Goal: Task Accomplishment & Management: Manage account settings

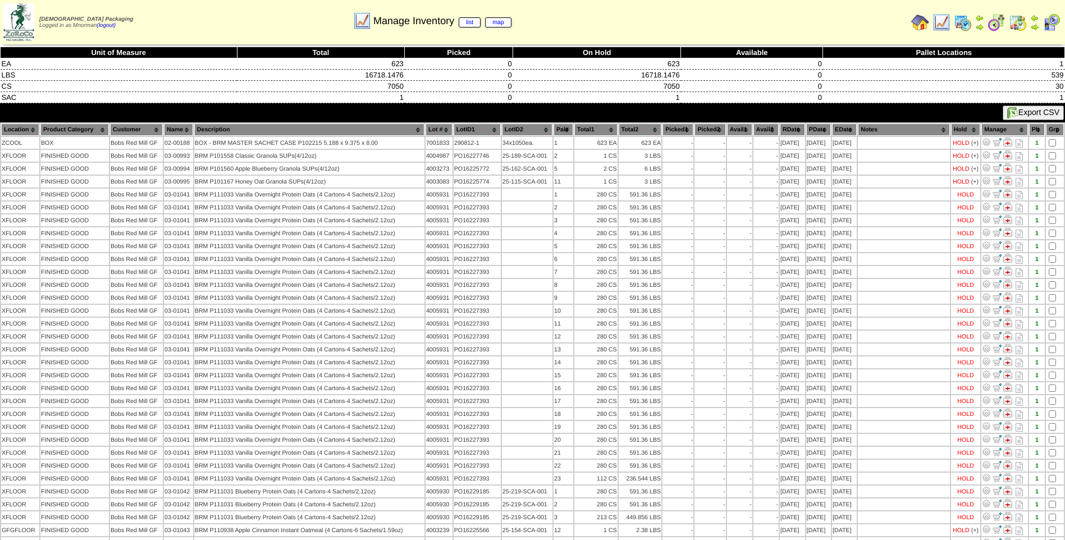
click at [937, 22] on img at bounding box center [941, 22] width 18 height 18
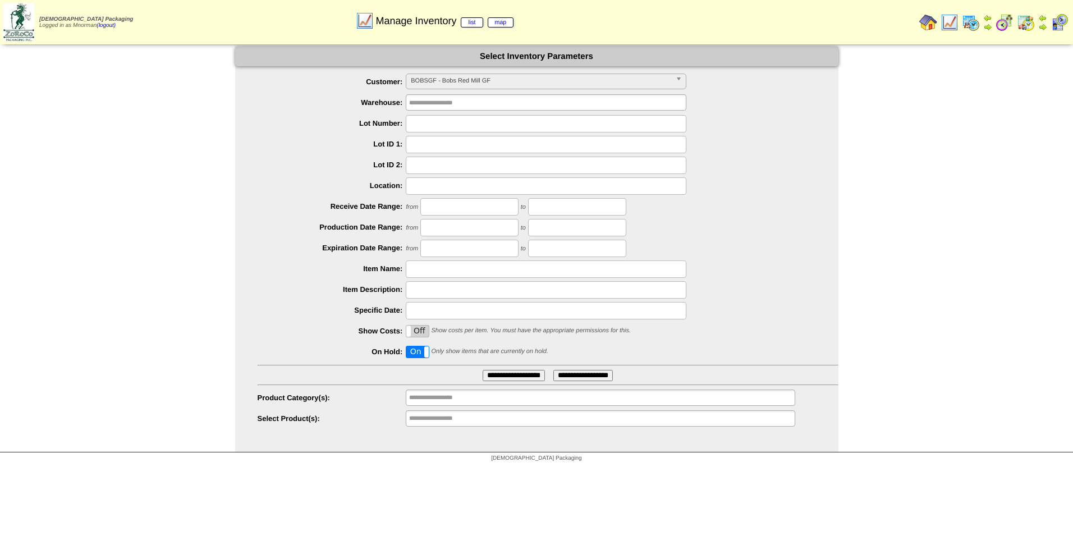
click at [519, 84] on span "BOBSGF - Bobs Red Mill GF" at bounding box center [541, 80] width 260 height 13
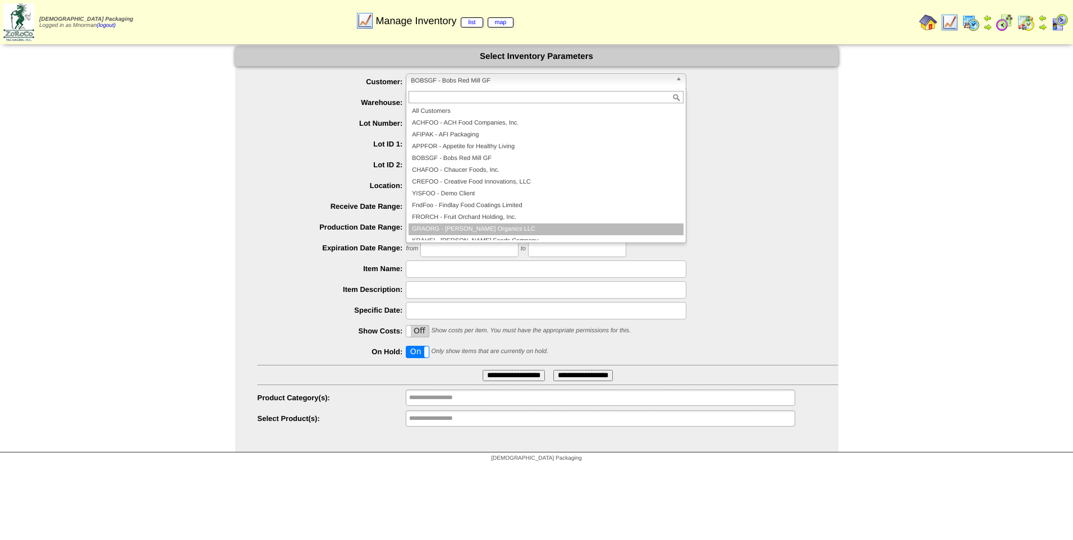
scroll to position [112, 0]
click at [480, 223] on li "PARTAK - Partake Foods" at bounding box center [546, 223] width 275 height 12
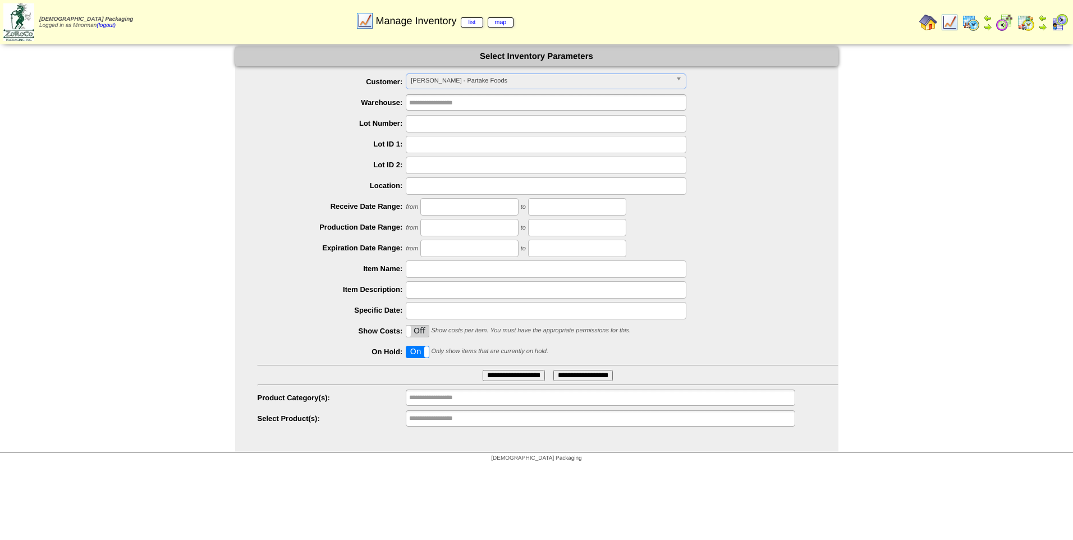
click at [511, 379] on input "**********" at bounding box center [514, 375] width 62 height 11
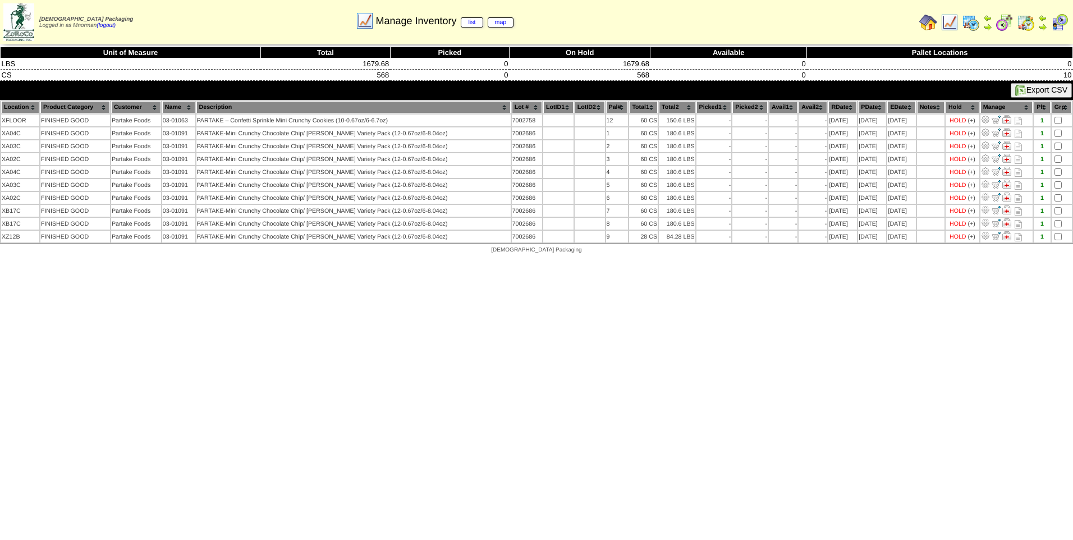
click at [949, 23] on img at bounding box center [950, 22] width 18 height 18
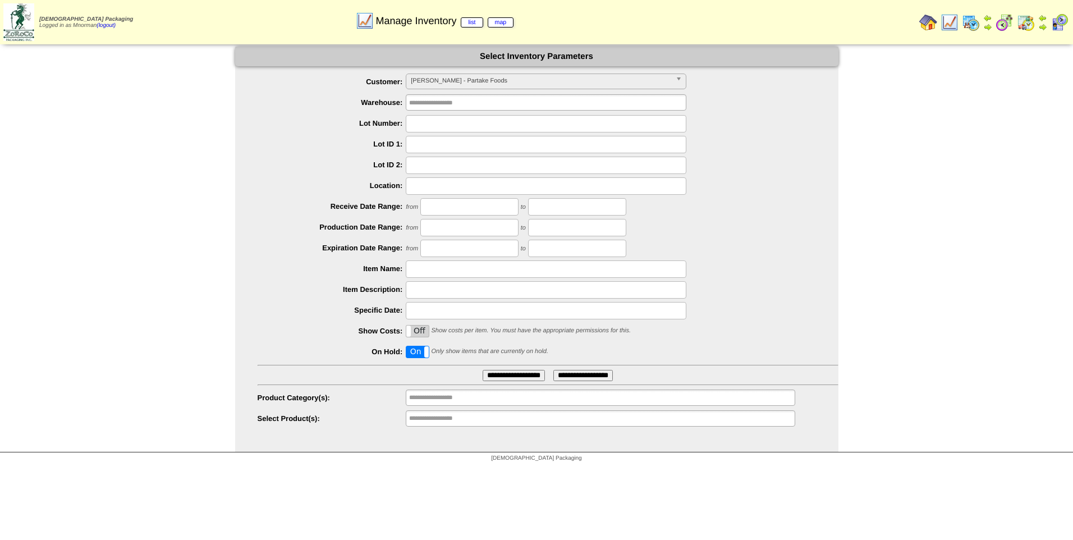
click at [420, 351] on label "On" at bounding box center [417, 351] width 22 height 11
click at [528, 371] on input "**********" at bounding box center [514, 375] width 62 height 11
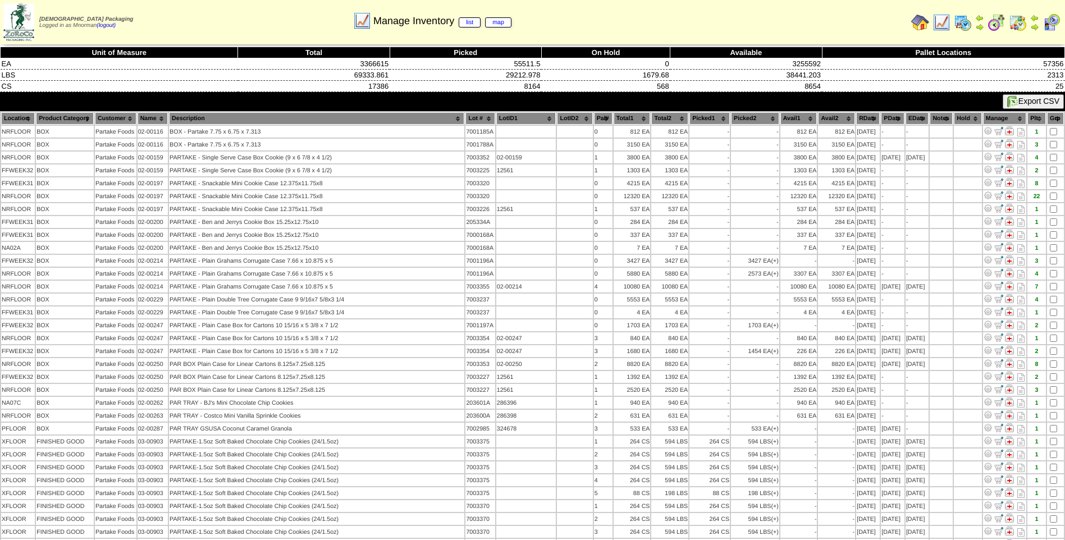
click at [881, 120] on th "PDate" at bounding box center [892, 118] width 24 height 12
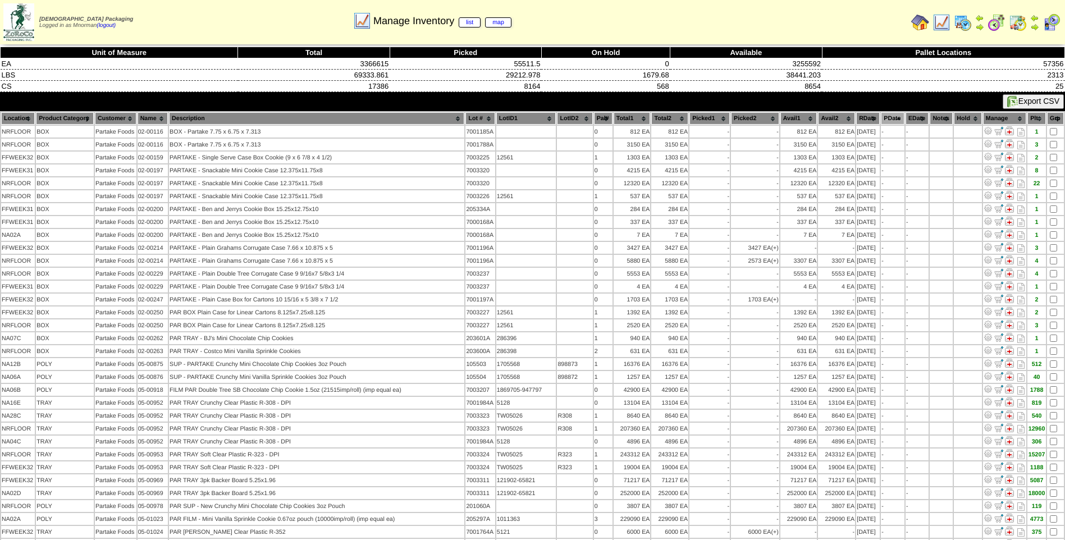
click at [881, 120] on th "PDate" at bounding box center [892, 118] width 24 height 12
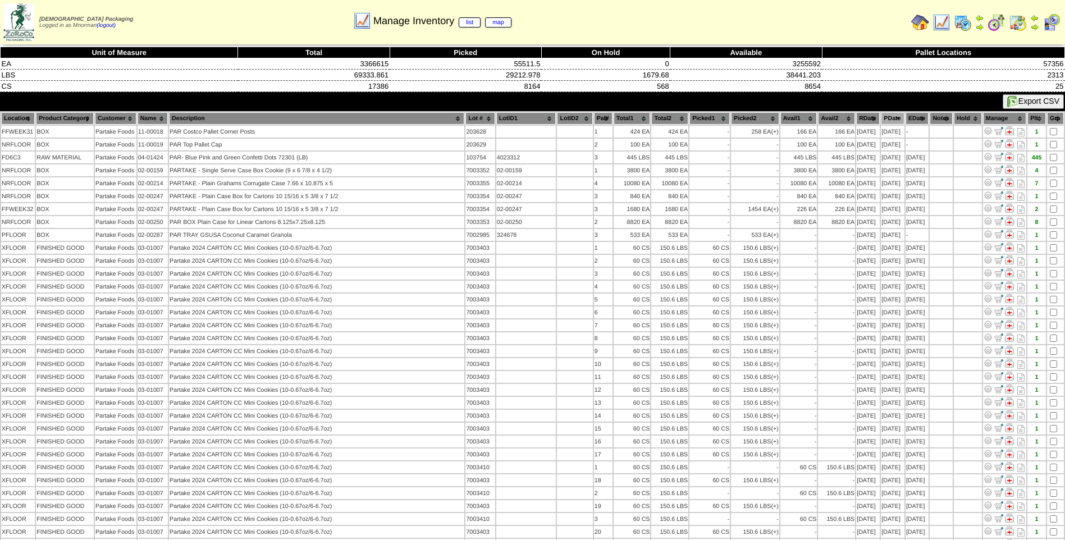
click at [886, 115] on th "PDate" at bounding box center [892, 118] width 24 height 12
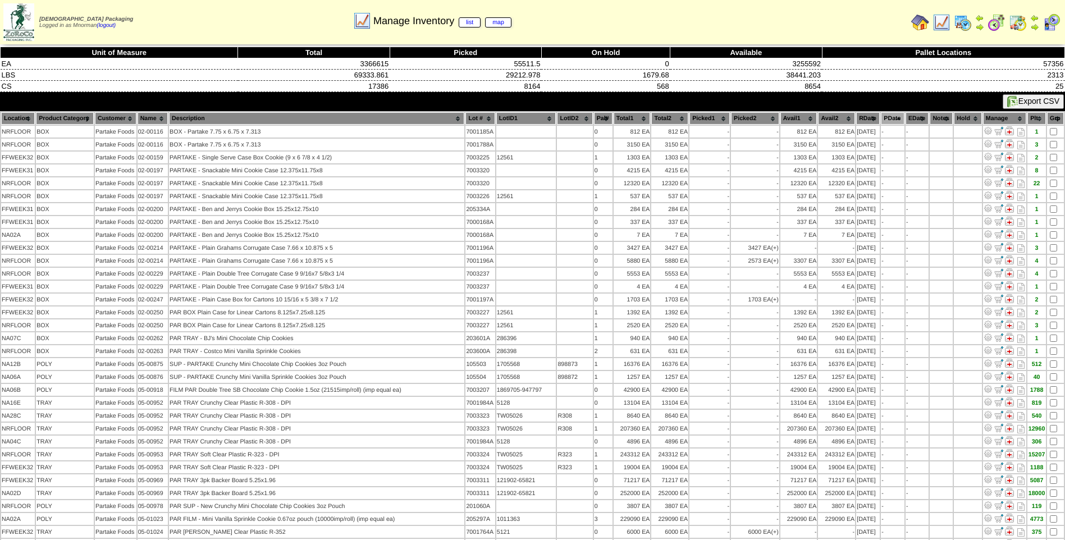
click at [886, 115] on th "PDate" at bounding box center [892, 118] width 24 height 12
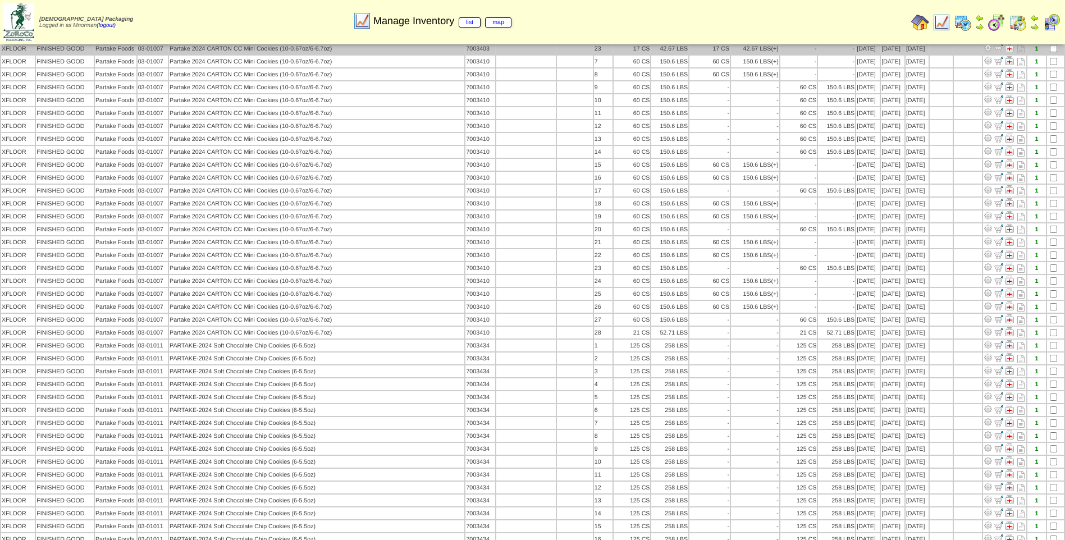
scroll to position [561, 0]
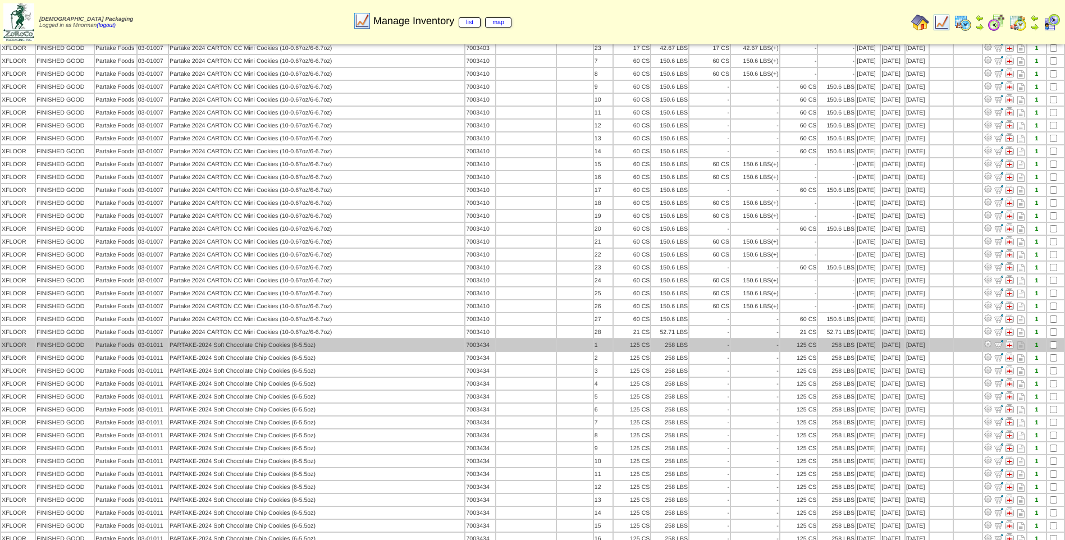
click at [1057, 343] on td at bounding box center [1055, 345] width 17 height 12
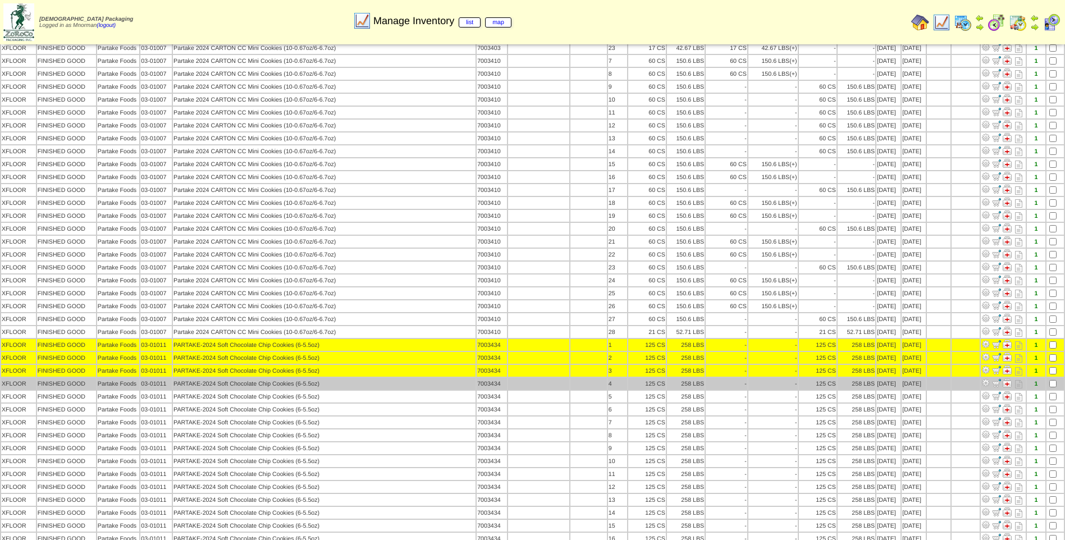
click at [1056, 389] on td at bounding box center [1054, 384] width 17 height 12
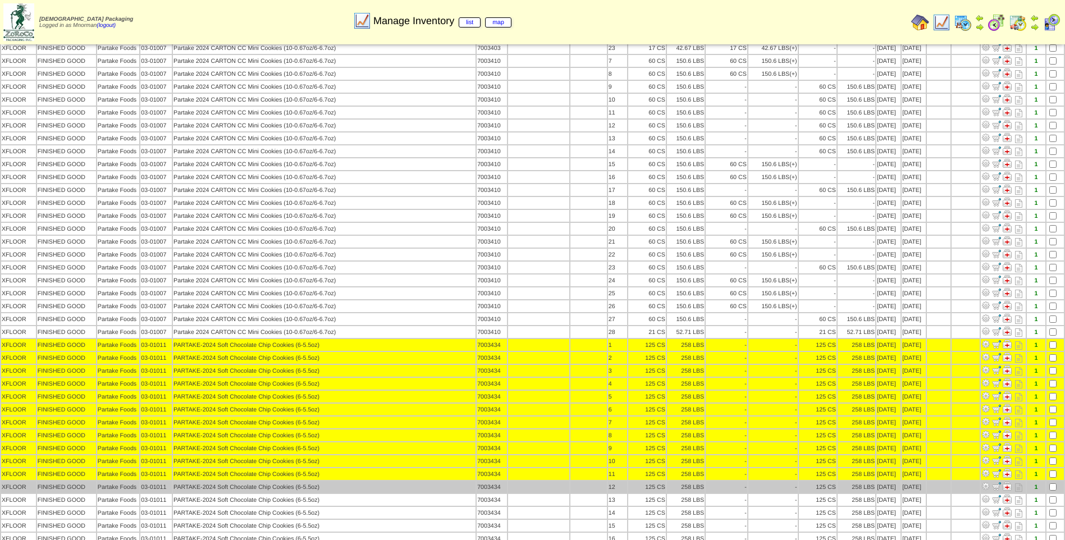
click at [1058, 489] on td at bounding box center [1054, 487] width 17 height 12
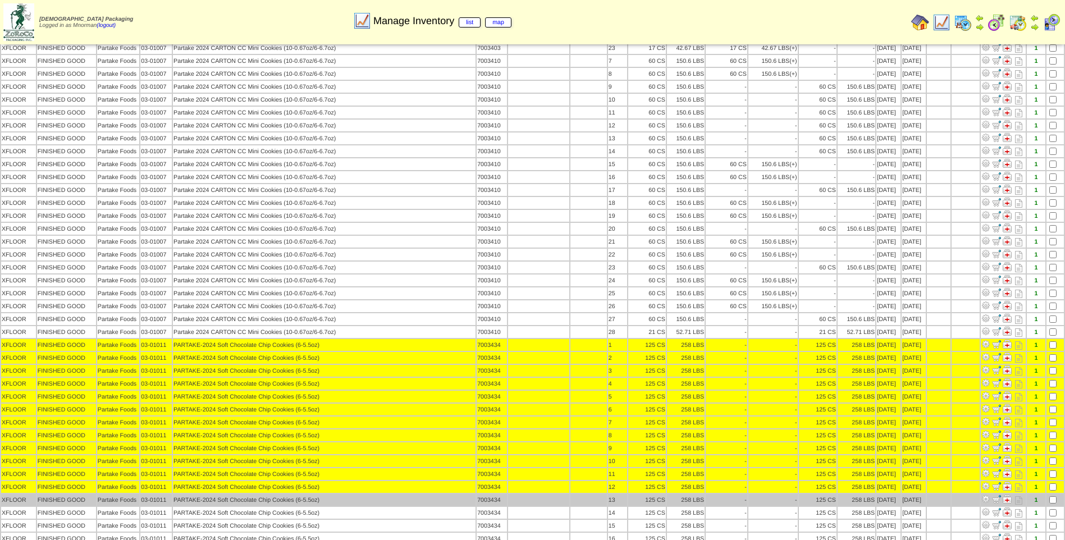
click at [1057, 501] on td at bounding box center [1054, 500] width 17 height 12
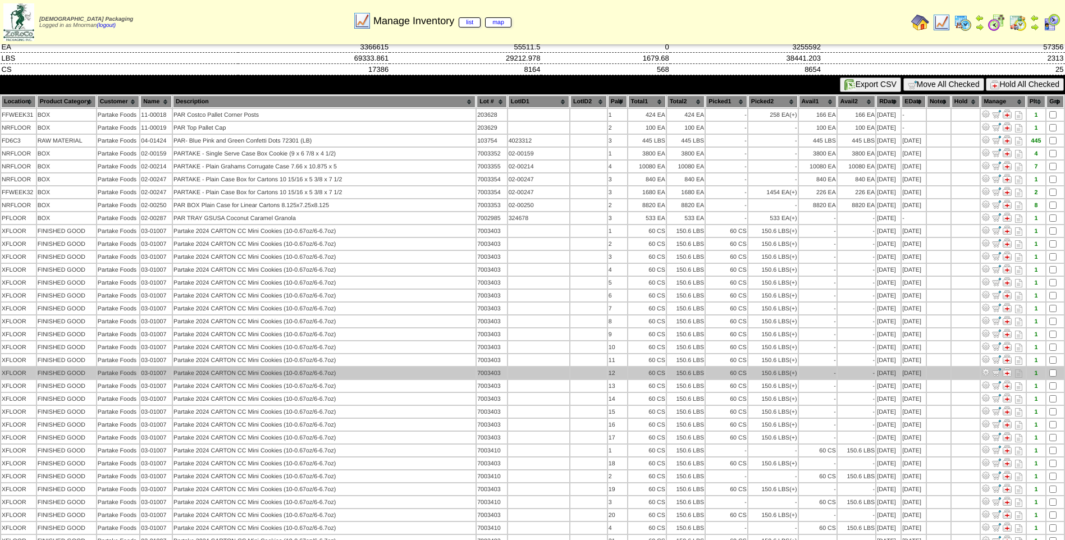
scroll to position [0, 0]
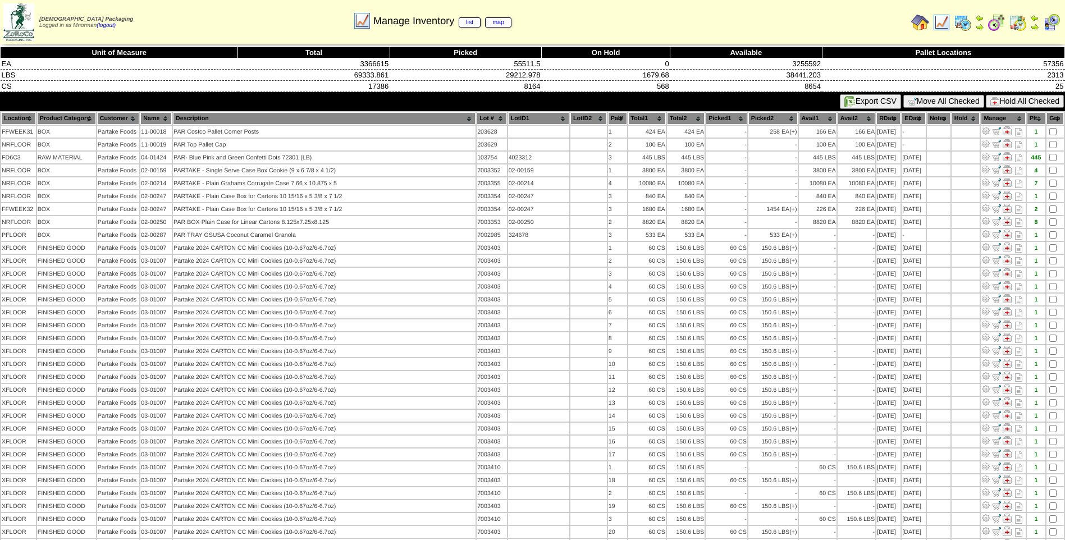
click at [1045, 99] on button "Hold All Checked" at bounding box center [1024, 101] width 78 height 13
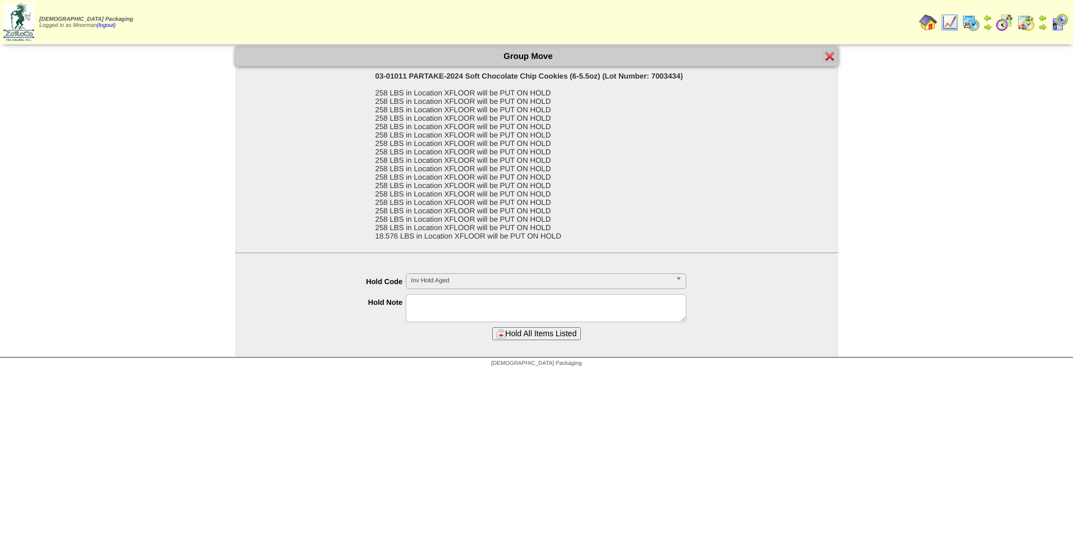
click at [545, 290] on div "**********" at bounding box center [548, 281] width 581 height 17
click at [551, 308] on textarea at bounding box center [546, 308] width 281 height 28
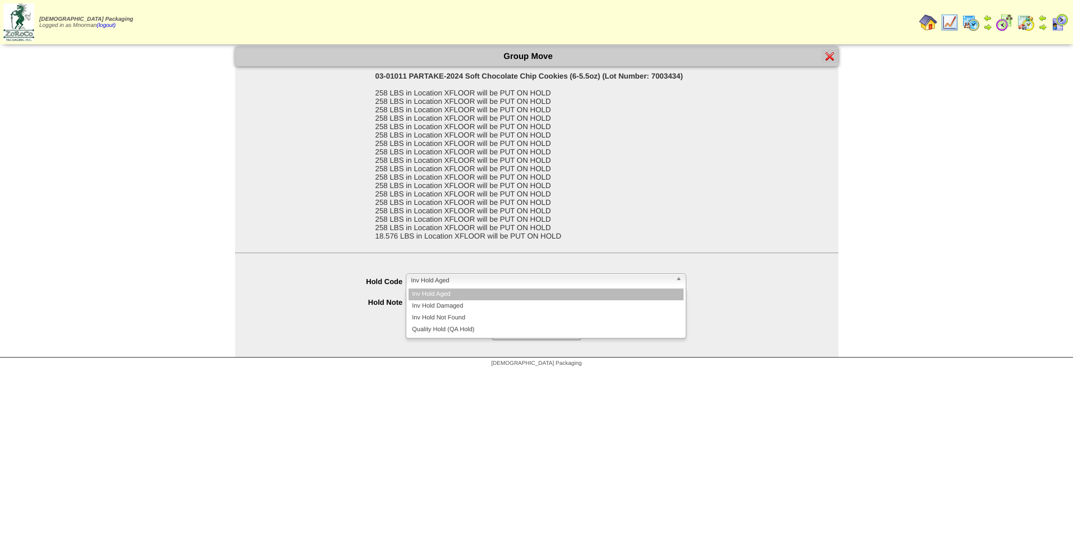
click at [521, 276] on span "Inv Hold Aged" at bounding box center [541, 280] width 260 height 13
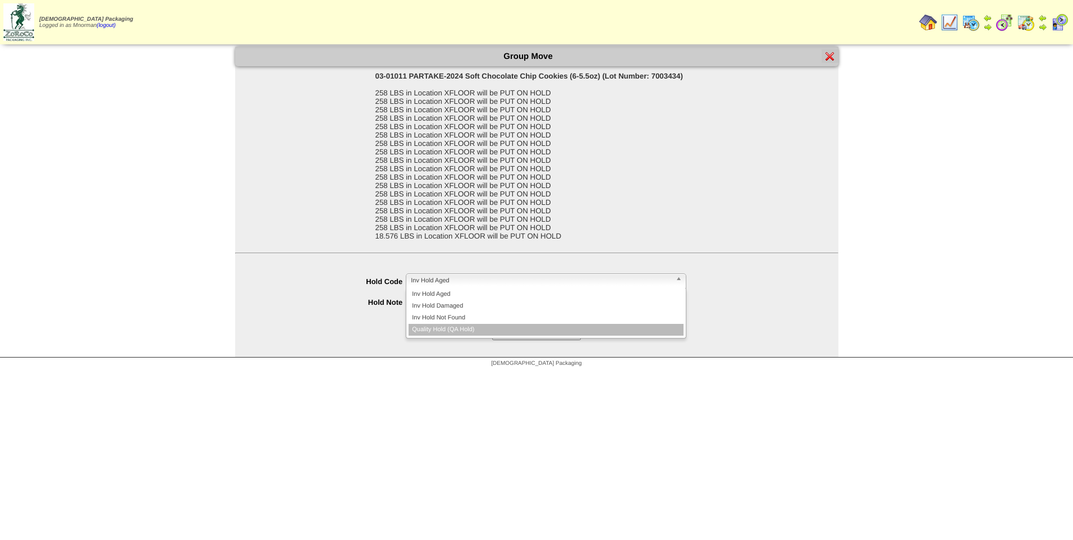
click at [485, 331] on li "Quality Hold (QA Hold)" at bounding box center [546, 330] width 275 height 12
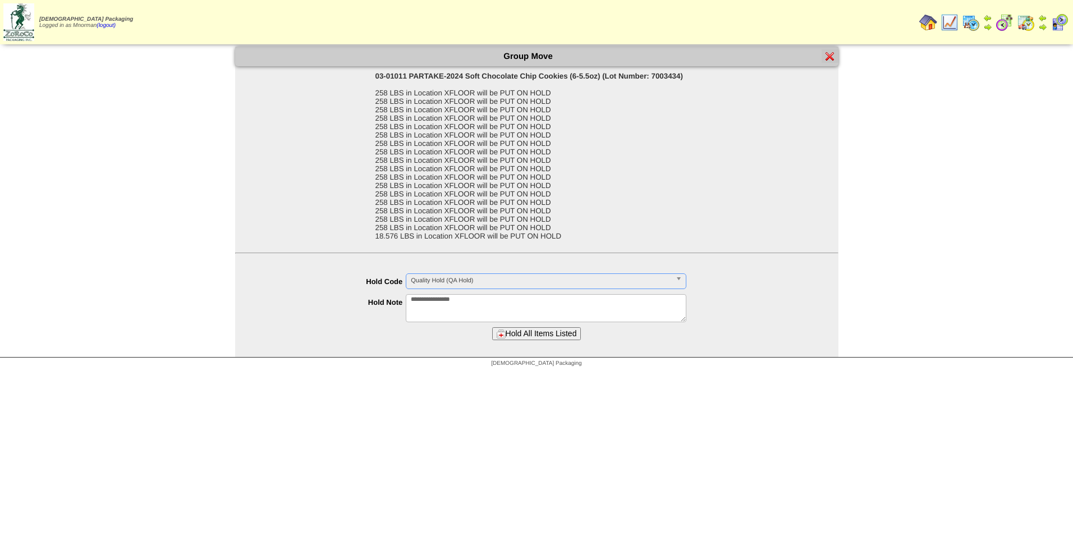
click at [480, 306] on textarea "**********" at bounding box center [546, 308] width 281 height 28
drag, startPoint x: 472, startPoint y: 303, endPoint x: 371, endPoint y: 292, distance: 101.6
click at [372, 293] on ul "**********" at bounding box center [536, 292] width 603 height 38
type textarea "**********"
click at [557, 336] on button "Hold All Items Listed" at bounding box center [536, 333] width 89 height 13
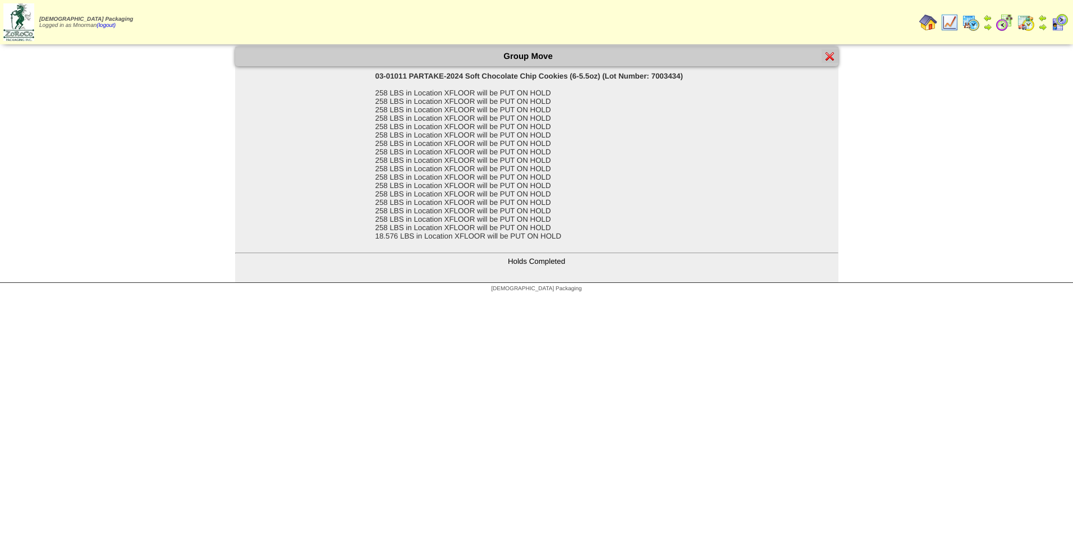
click at [831, 50] on div at bounding box center [830, 55] width 17 height 13
click at [829, 54] on img at bounding box center [829, 56] width 9 height 9
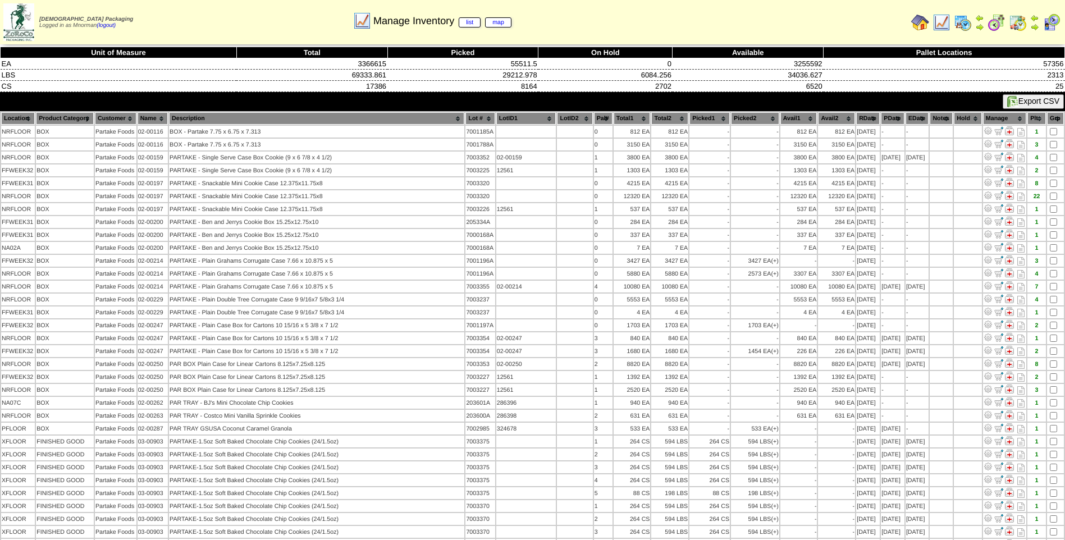
click at [465, 116] on th "Lot #" at bounding box center [479, 118] width 29 height 12
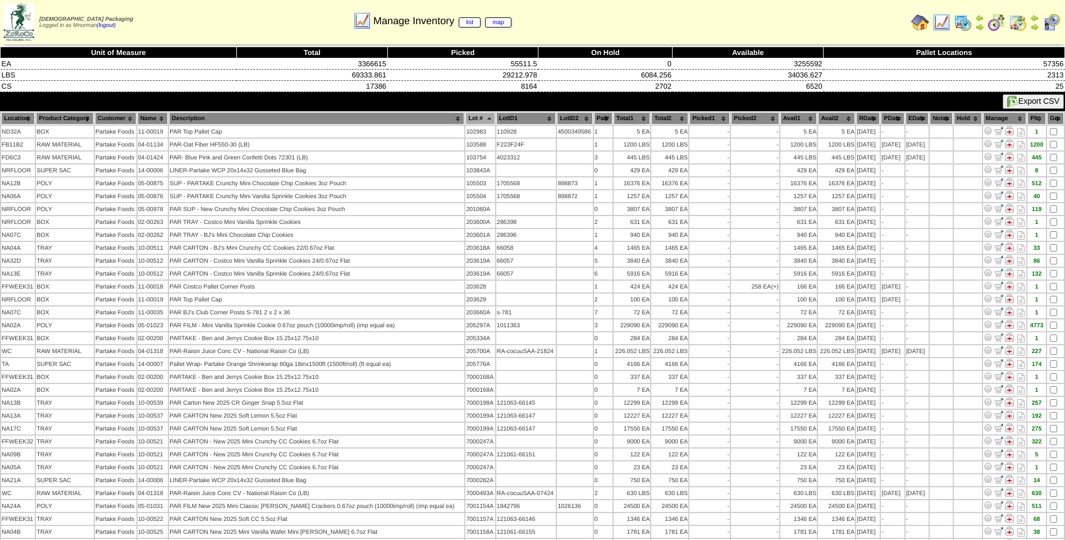
click at [465, 116] on th "Lot #" at bounding box center [479, 118] width 29 height 12
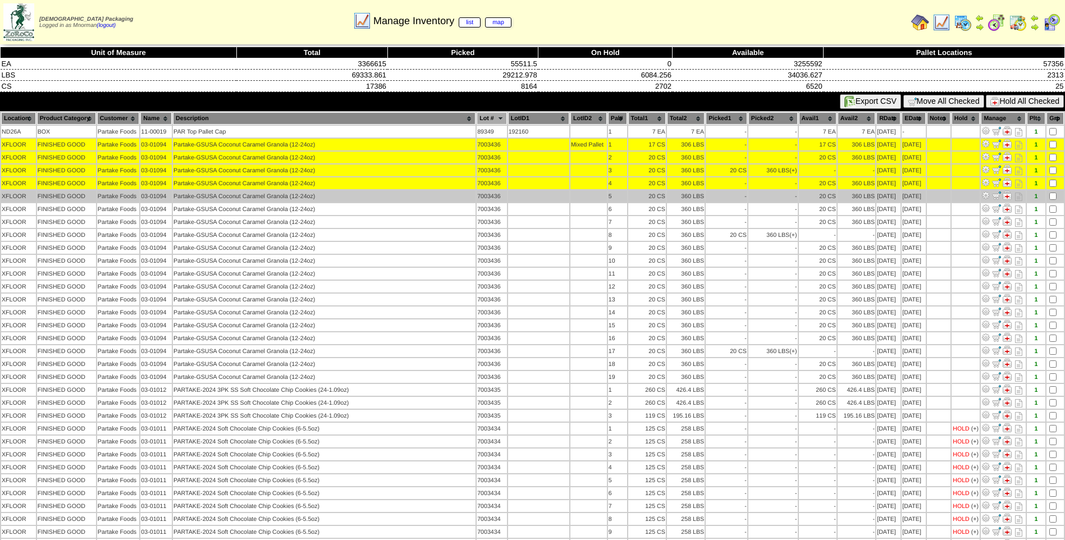
click at [1052, 192] on td at bounding box center [1054, 196] width 17 height 12
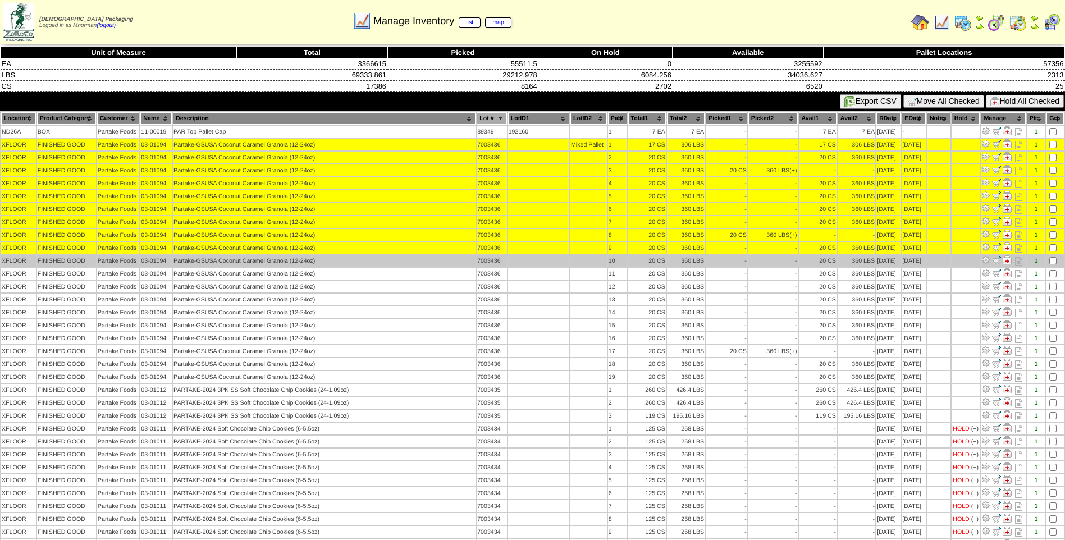
click at [1053, 256] on td at bounding box center [1054, 261] width 17 height 12
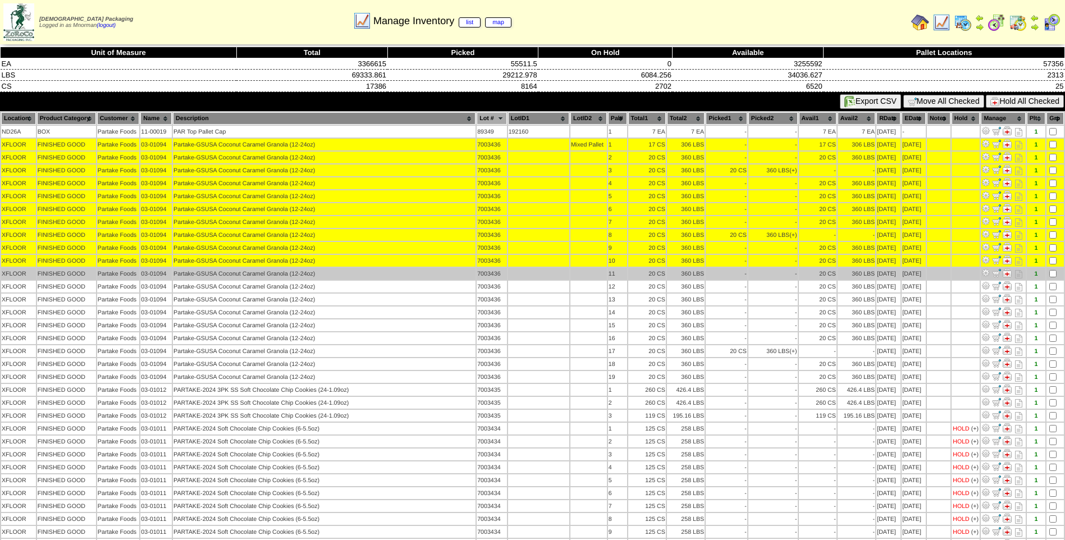
click at [1053, 268] on td at bounding box center [1054, 274] width 17 height 12
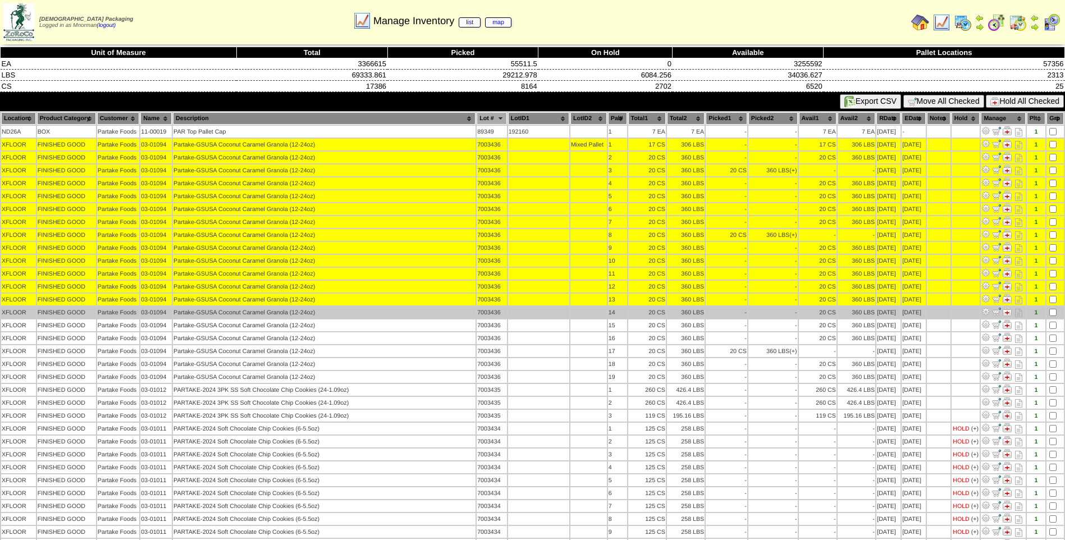
click at [1048, 316] on td at bounding box center [1054, 312] width 17 height 12
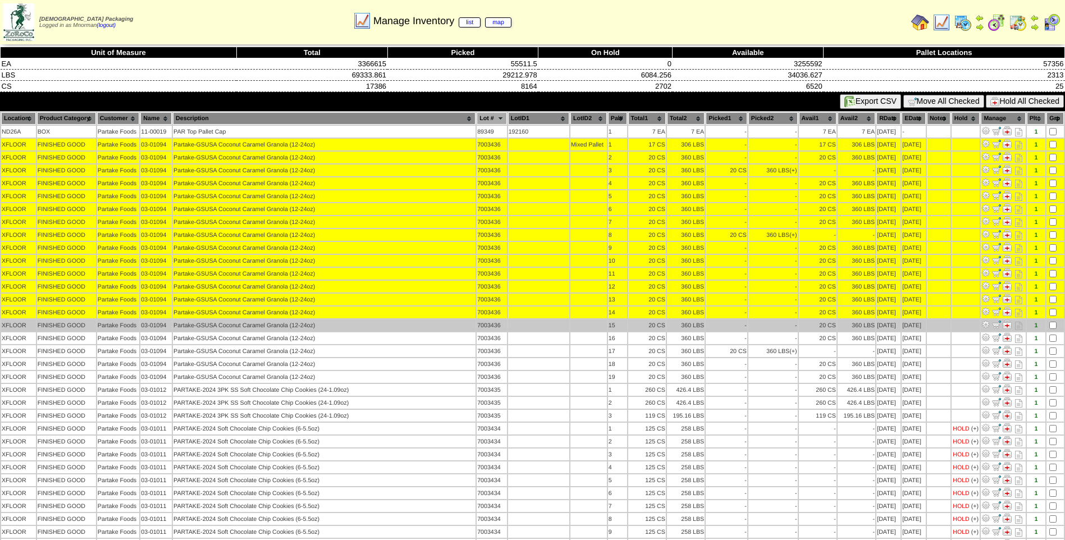
click at [1053, 320] on td at bounding box center [1054, 325] width 17 height 12
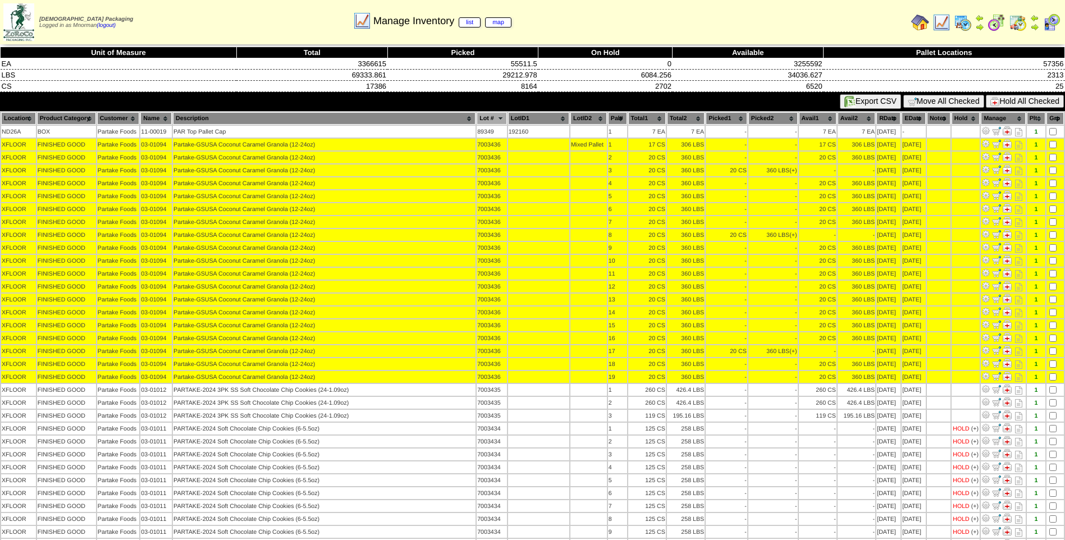
click at [1003, 102] on button "Hold All Checked" at bounding box center [1024, 101] width 78 height 13
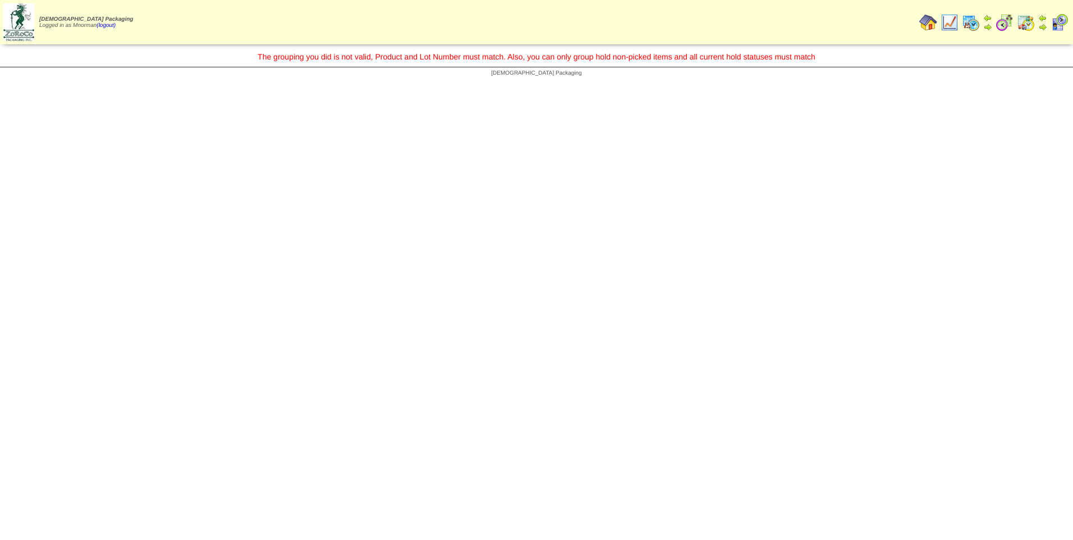
click at [952, 26] on img at bounding box center [950, 22] width 18 height 18
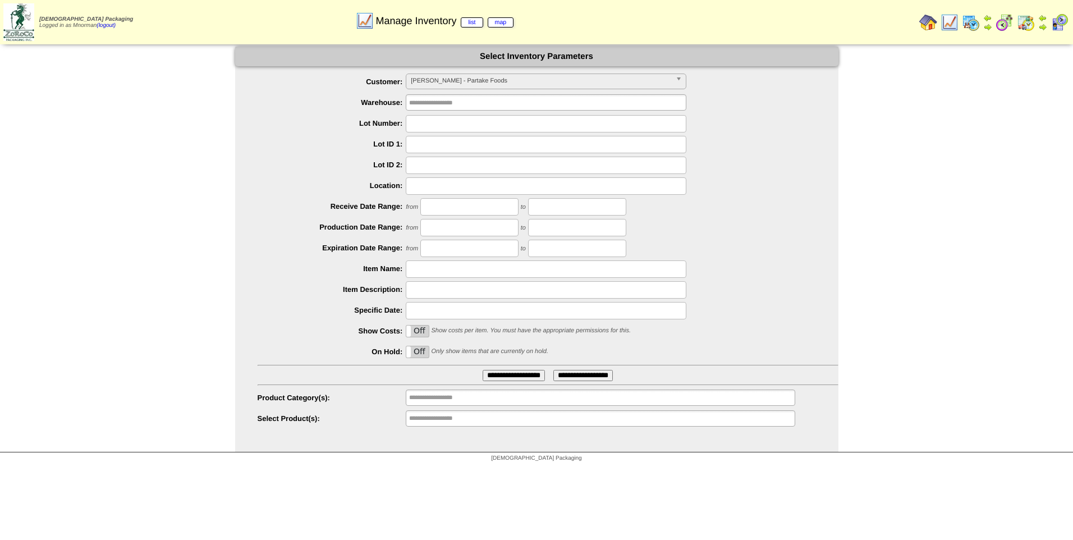
click at [515, 374] on input "**********" at bounding box center [514, 375] width 62 height 11
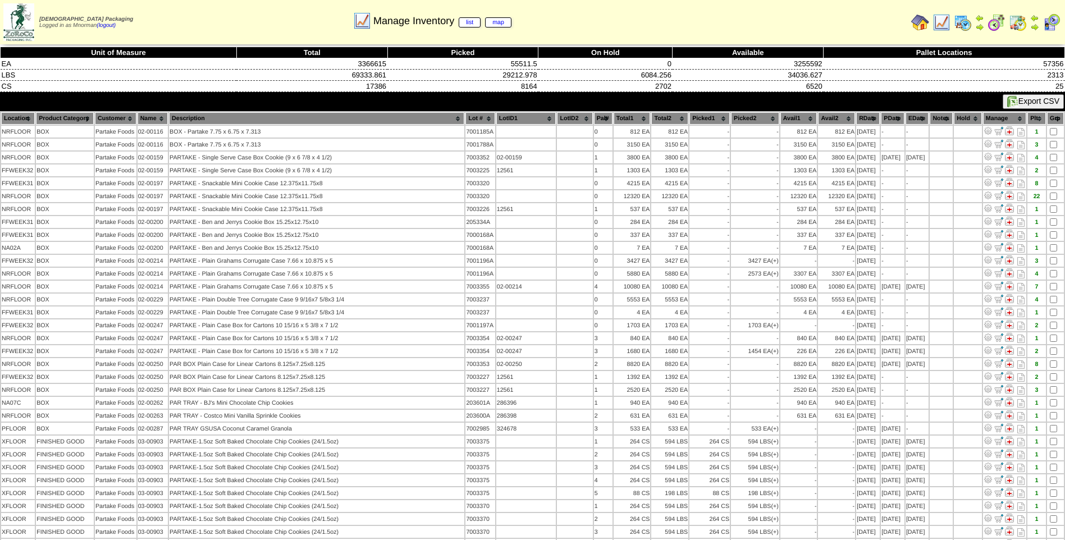
click at [465, 120] on th "Lot #" at bounding box center [479, 118] width 29 height 12
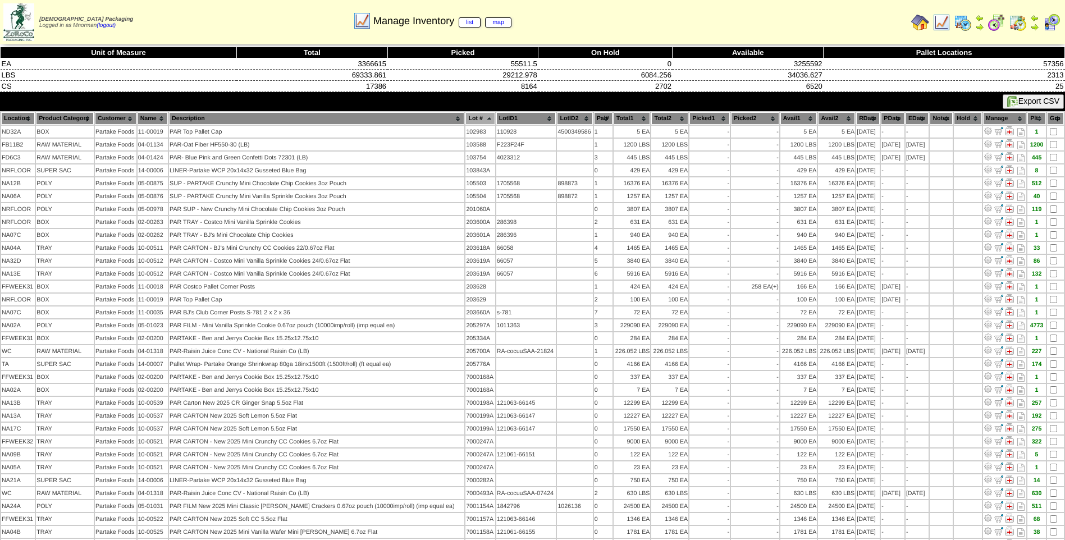
click at [465, 118] on th "Lot #" at bounding box center [479, 118] width 29 height 12
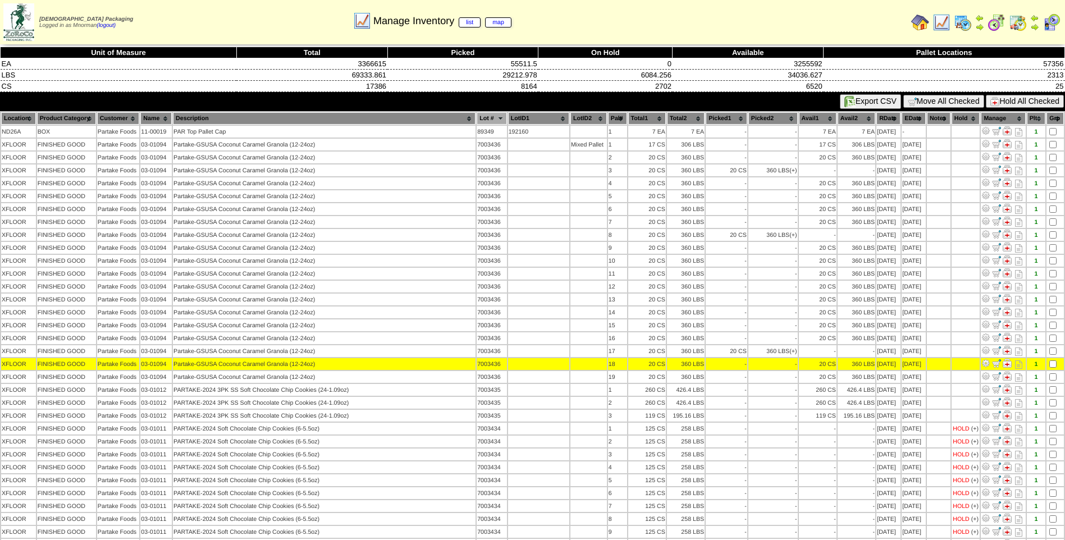
click at [990, 377] on img at bounding box center [985, 375] width 9 height 9
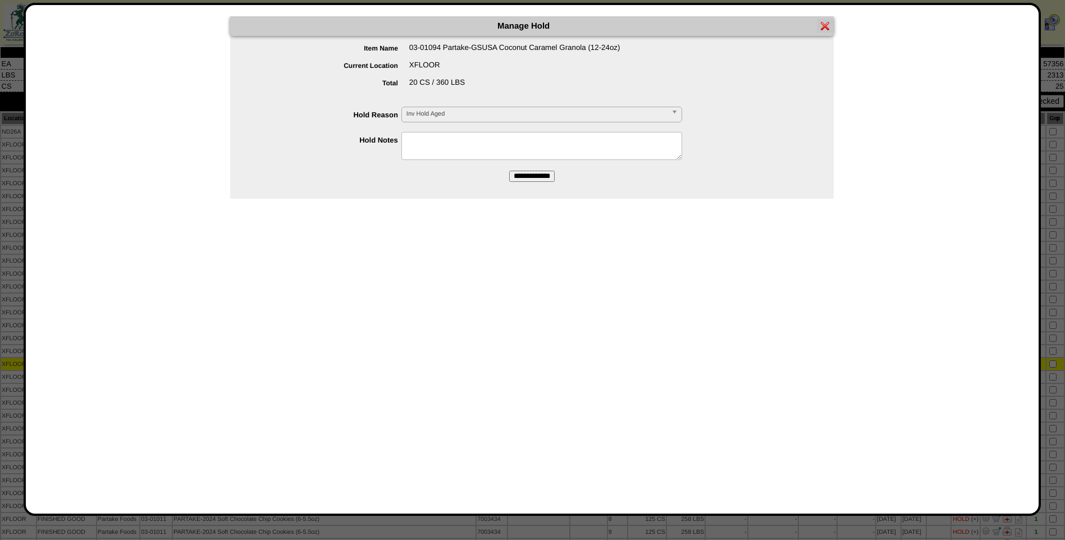
click at [568, 119] on span "Inv Hold Aged" at bounding box center [536, 113] width 260 height 13
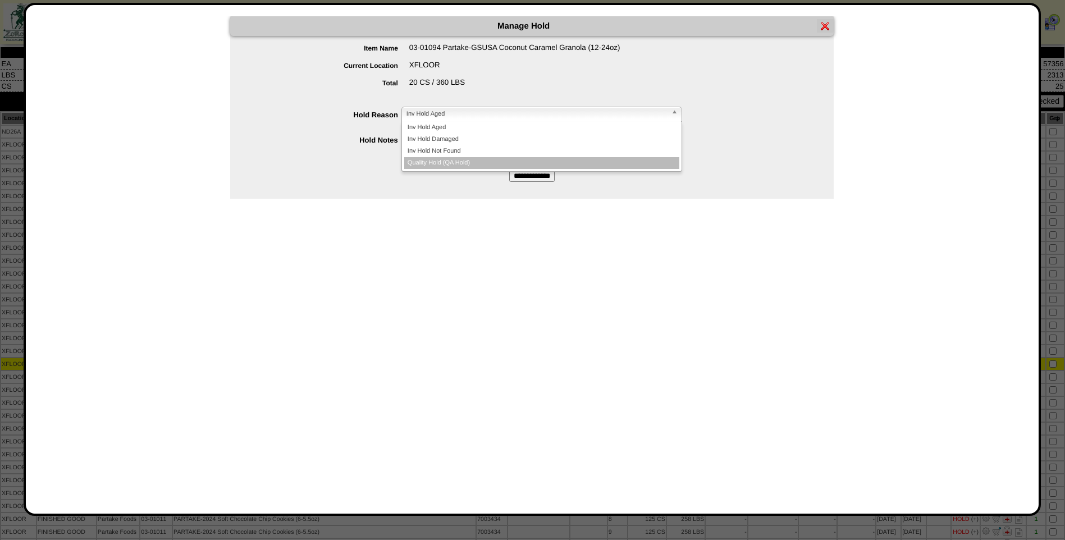
click at [536, 160] on li "Quality Hold (QA Hold)" at bounding box center [541, 163] width 275 height 12
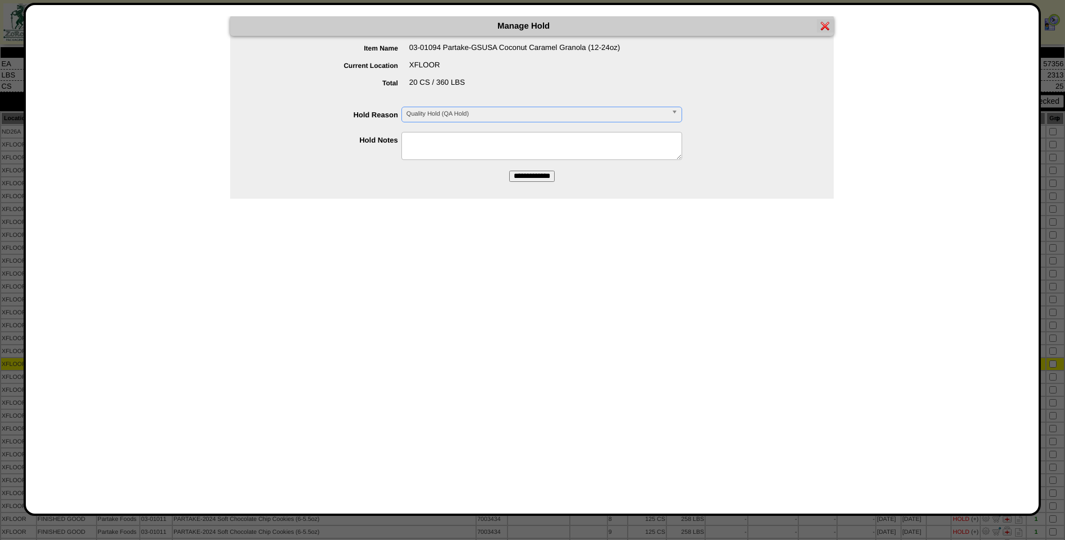
click at [530, 153] on textarea at bounding box center [541, 146] width 281 height 28
paste textarea "**********"
type textarea "**********"
click at [528, 177] on input "**********" at bounding box center [531, 176] width 45 height 11
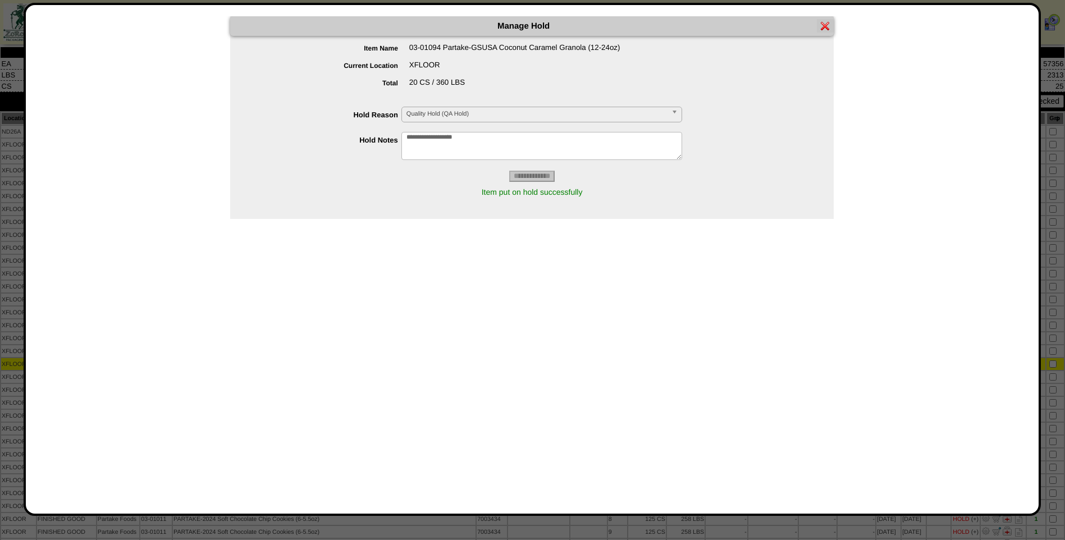
drag, startPoint x: 823, startPoint y: 26, endPoint x: 831, endPoint y: 39, distance: 14.6
click at [823, 26] on img at bounding box center [824, 25] width 9 height 9
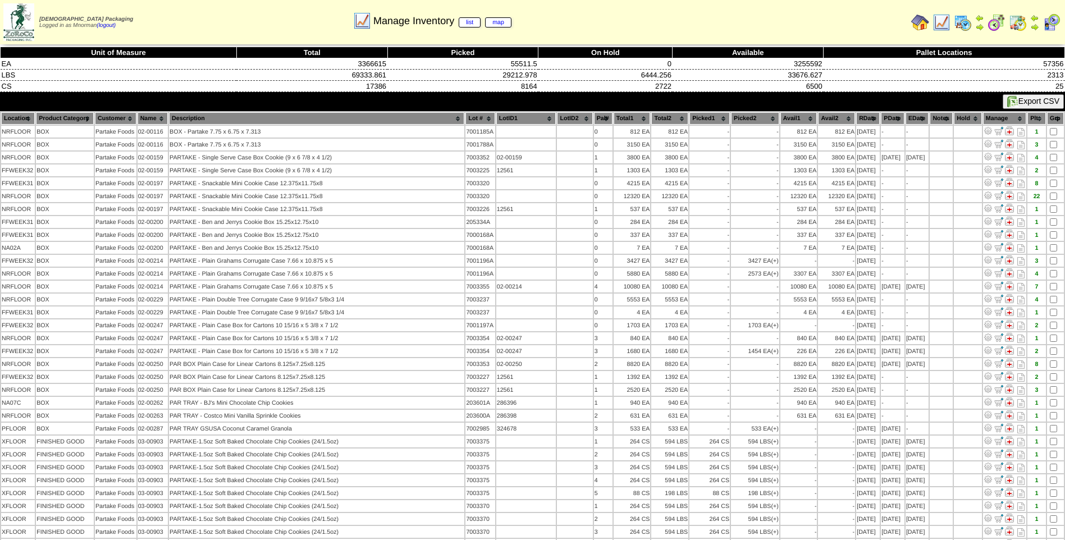
click at [465, 119] on th "Lot #" at bounding box center [479, 118] width 29 height 12
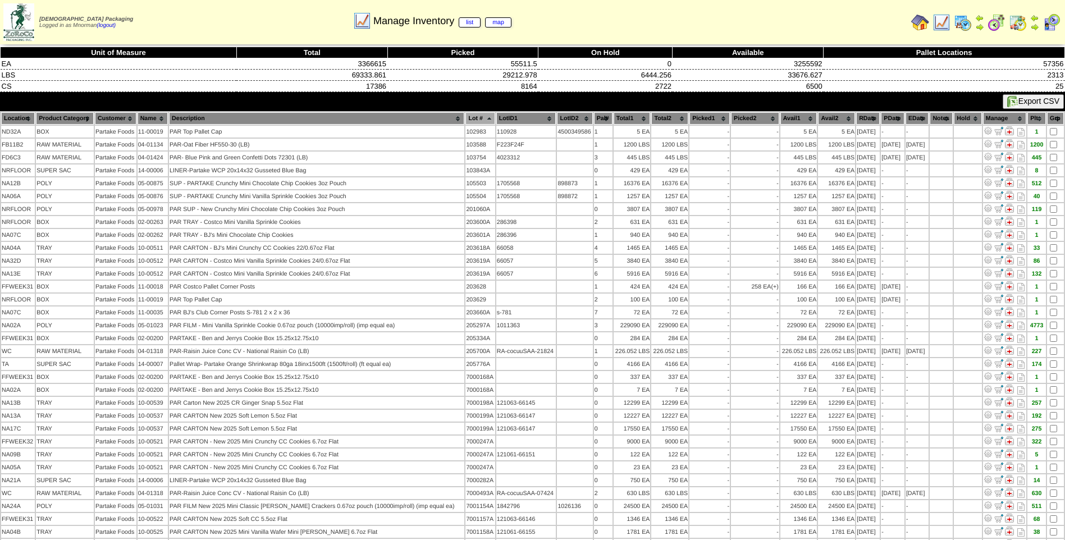
click at [465, 119] on th "Lot #" at bounding box center [479, 118] width 29 height 12
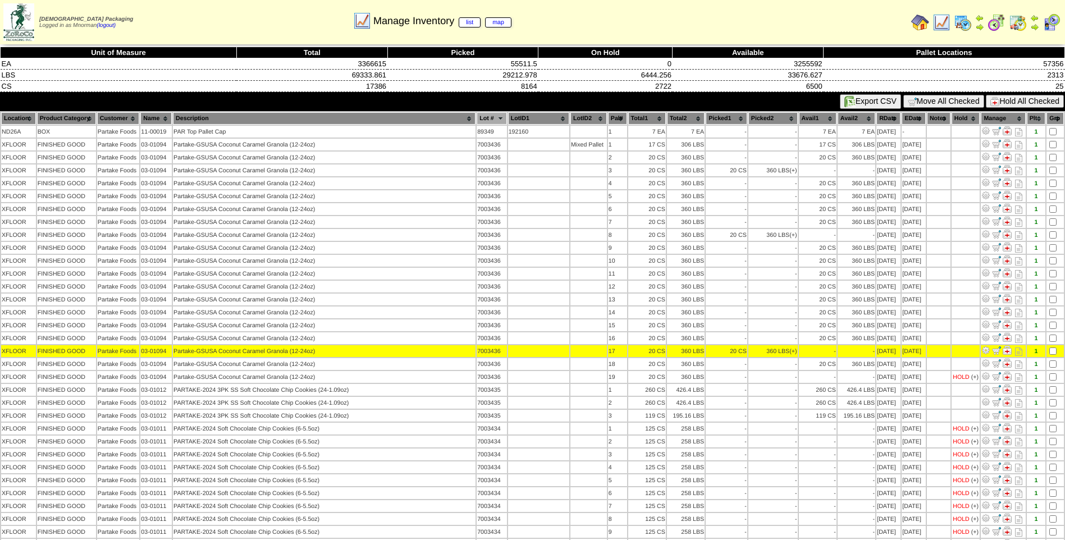
click at [990, 352] on img at bounding box center [985, 350] width 9 height 9
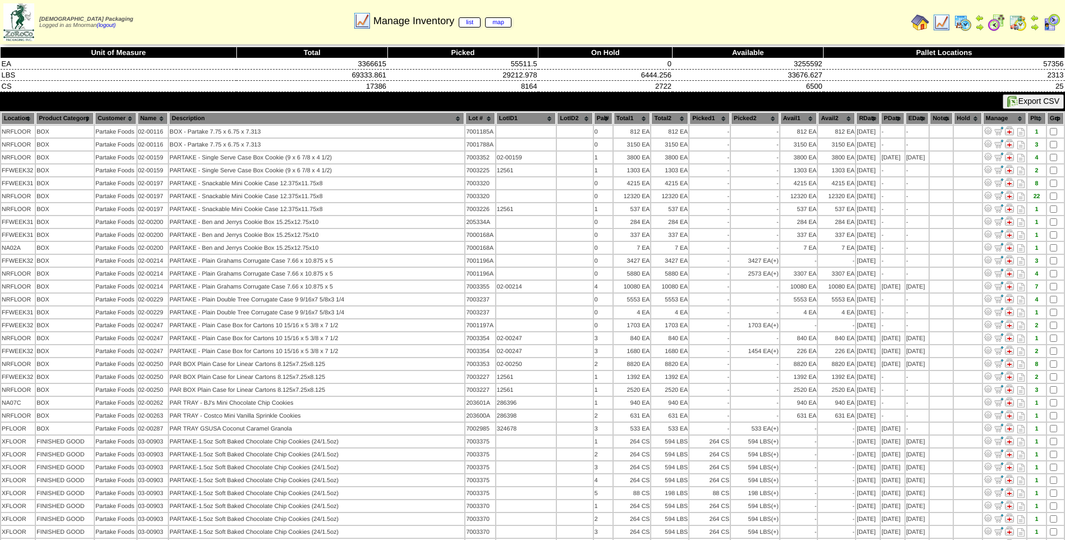
click at [465, 118] on th "Lot #" at bounding box center [479, 118] width 29 height 12
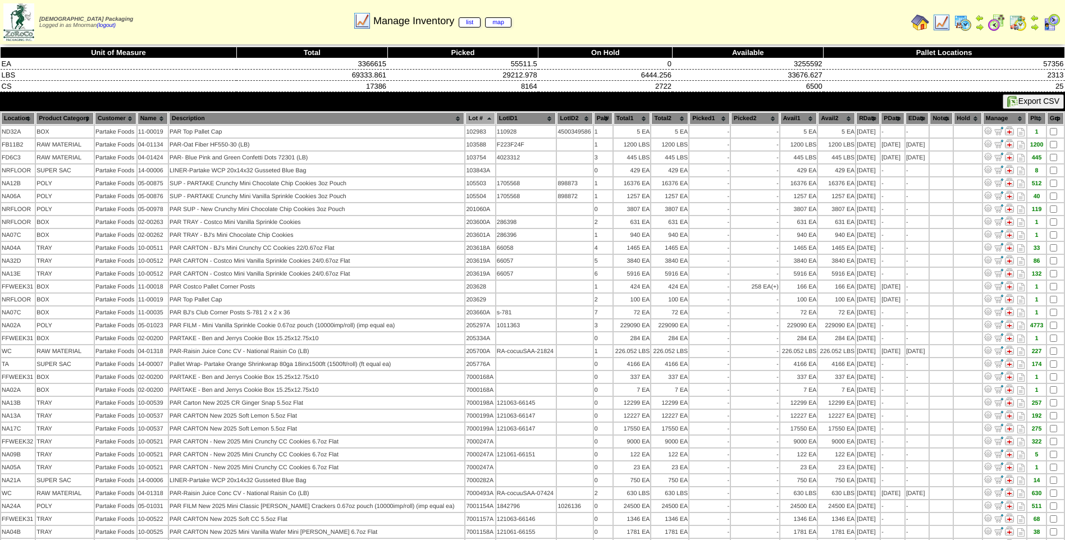
click at [465, 118] on th "Lot #" at bounding box center [479, 118] width 29 height 12
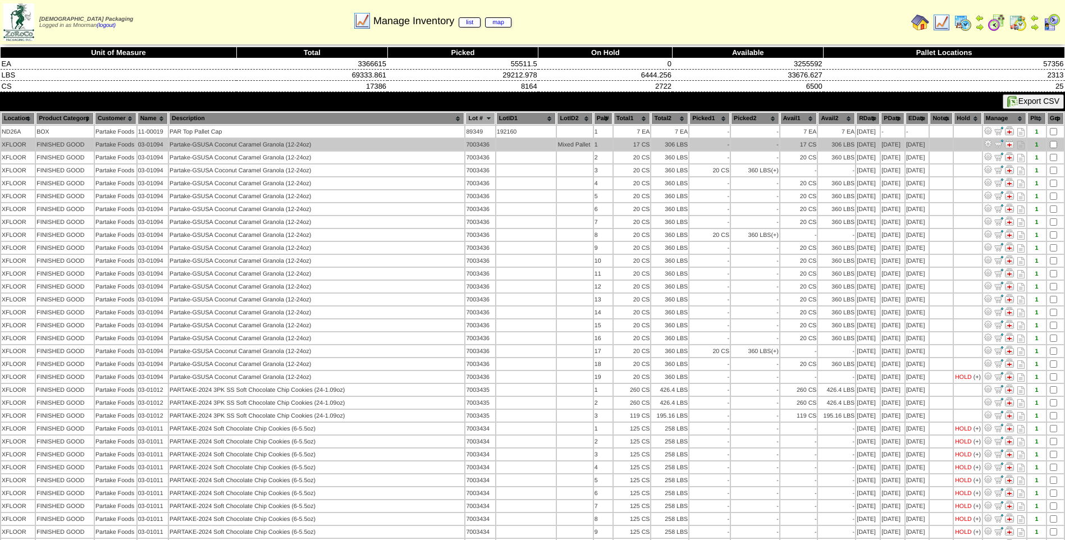
click at [1058, 142] on td at bounding box center [1055, 145] width 17 height 12
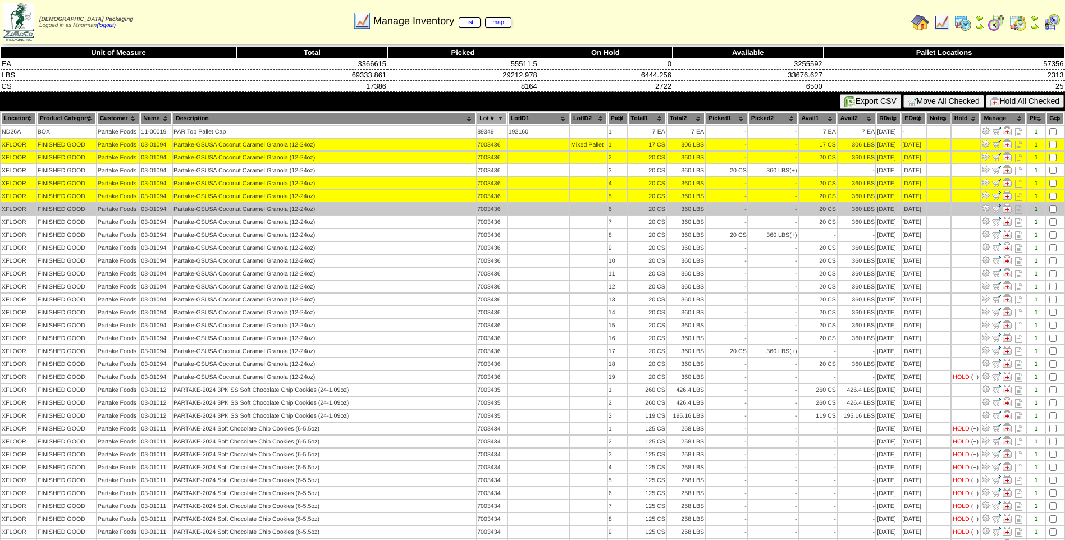
click at [1053, 205] on td at bounding box center [1054, 209] width 17 height 12
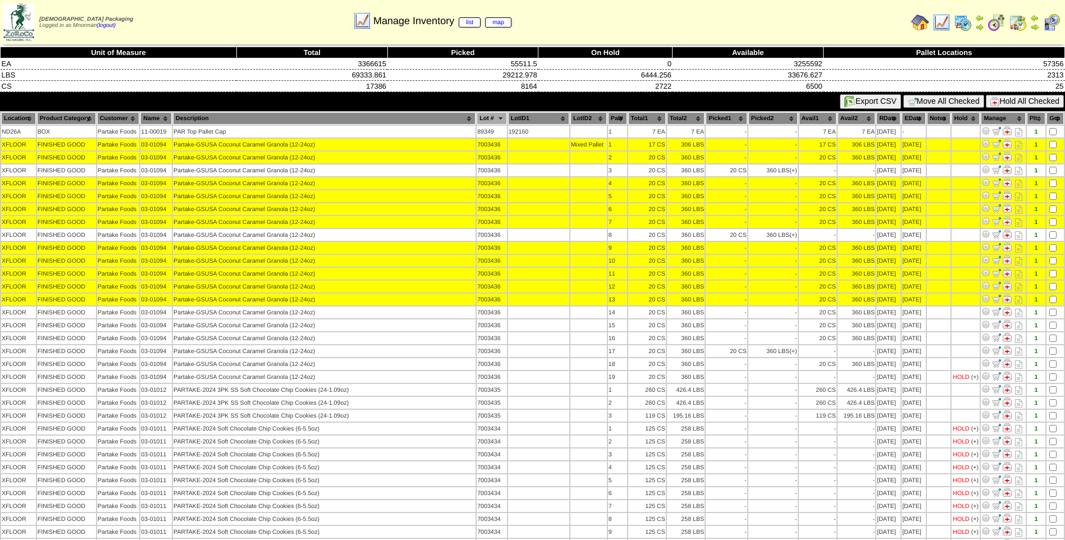
click at [1052, 304] on td at bounding box center [1054, 299] width 17 height 12
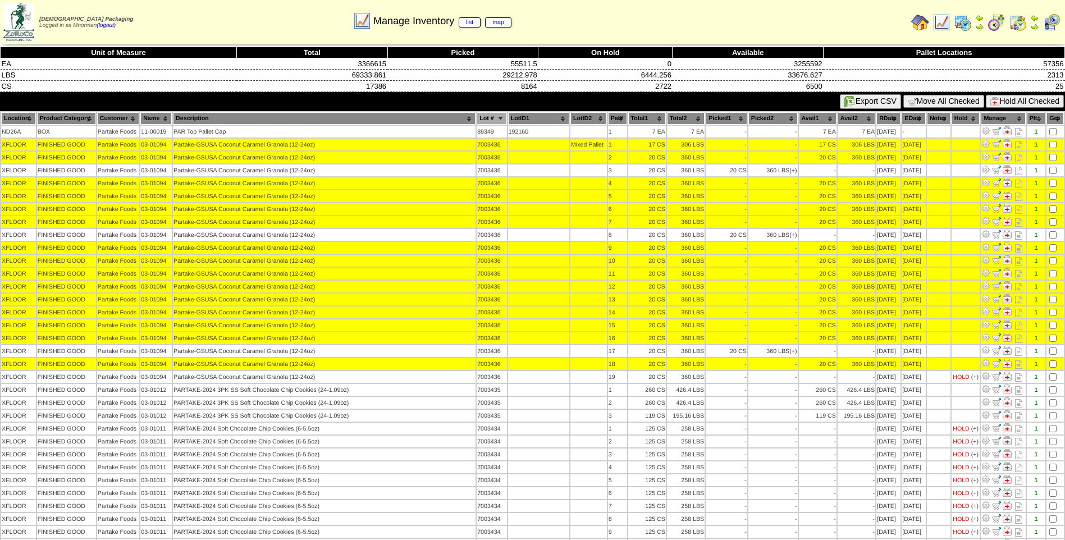
click at [1028, 101] on button "Hold All Checked" at bounding box center [1024, 101] width 78 height 13
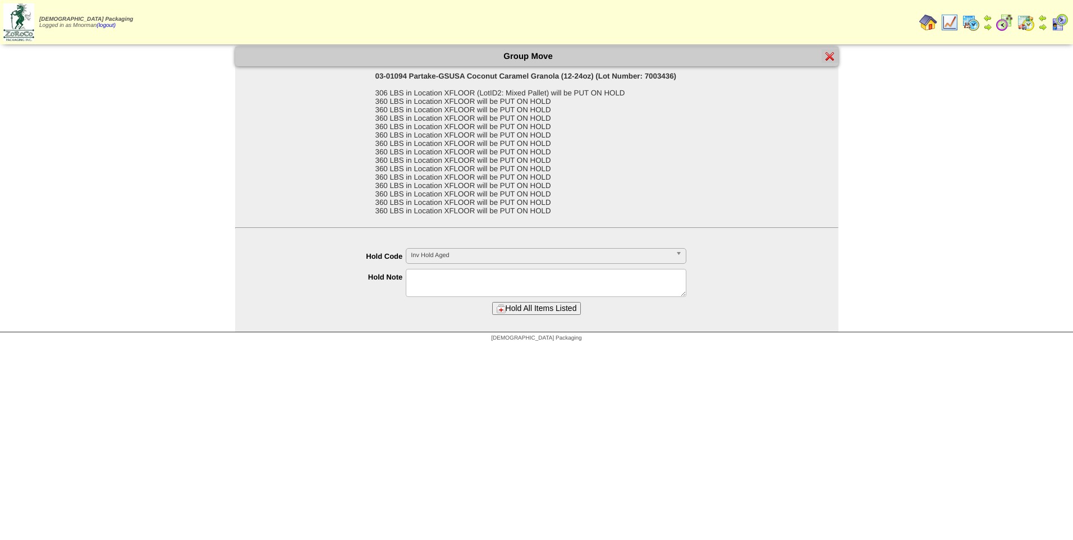
click at [587, 278] on textarea at bounding box center [546, 283] width 281 height 28
click at [613, 262] on span "Inv Hold Aged" at bounding box center [541, 255] width 260 height 13
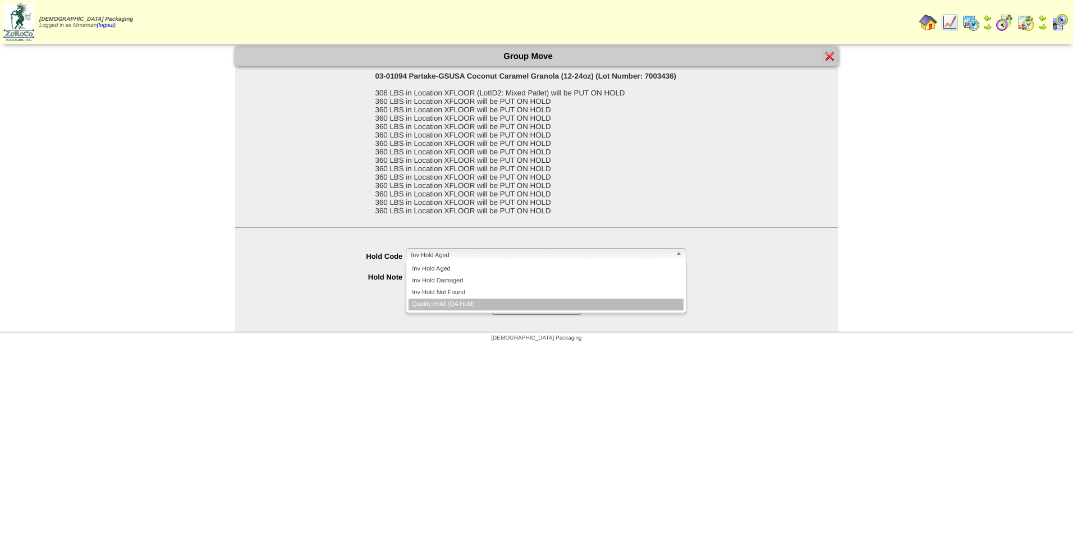
click at [586, 306] on li "Quality Hold (QA Hold)" at bounding box center [546, 305] width 275 height 12
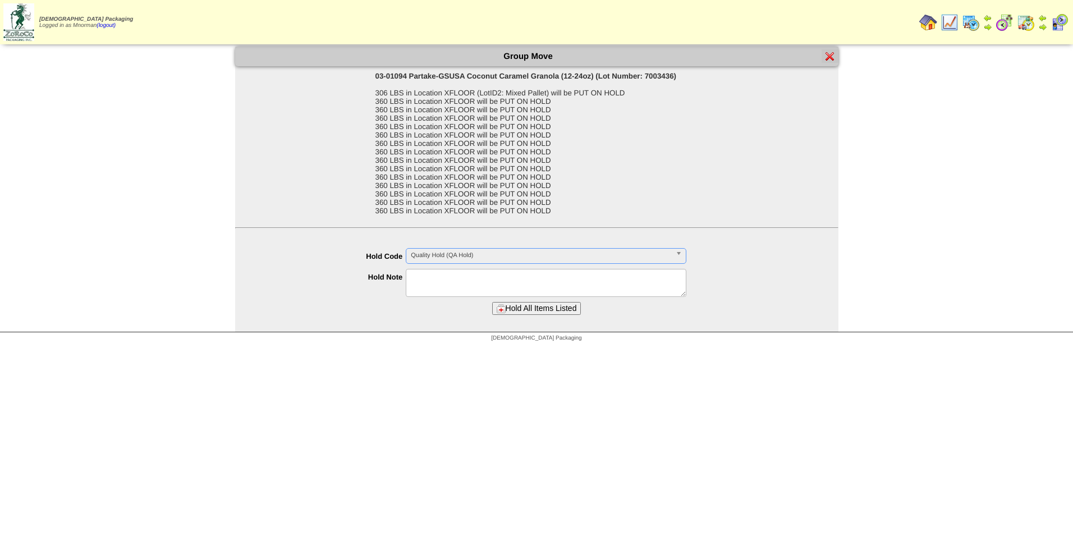
click at [558, 285] on textarea at bounding box center [546, 283] width 281 height 28
paste textarea "**********"
type textarea "**********"
click at [566, 305] on button "Hold All Items Listed" at bounding box center [536, 308] width 89 height 13
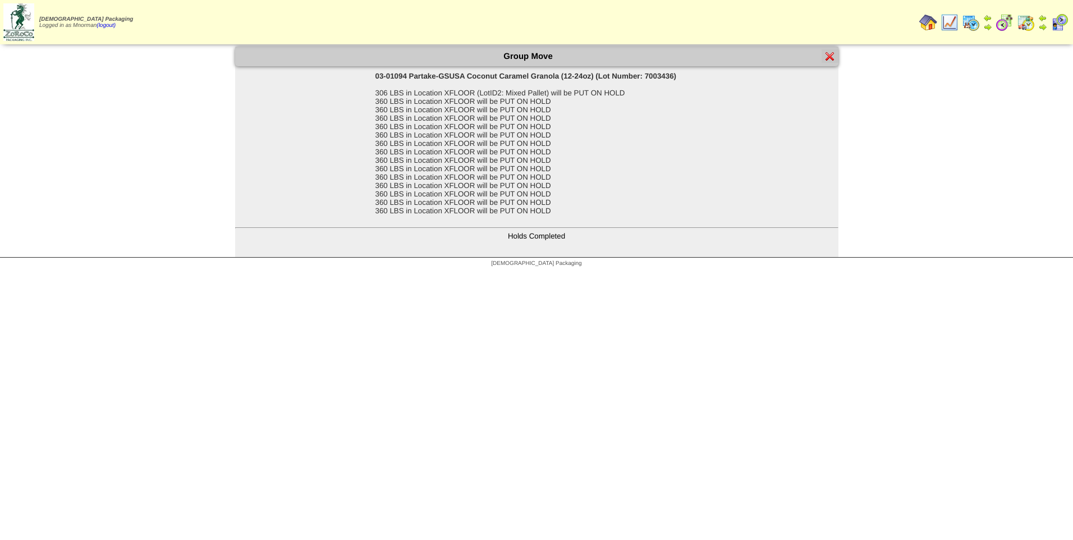
click at [829, 53] on img at bounding box center [829, 56] width 9 height 9
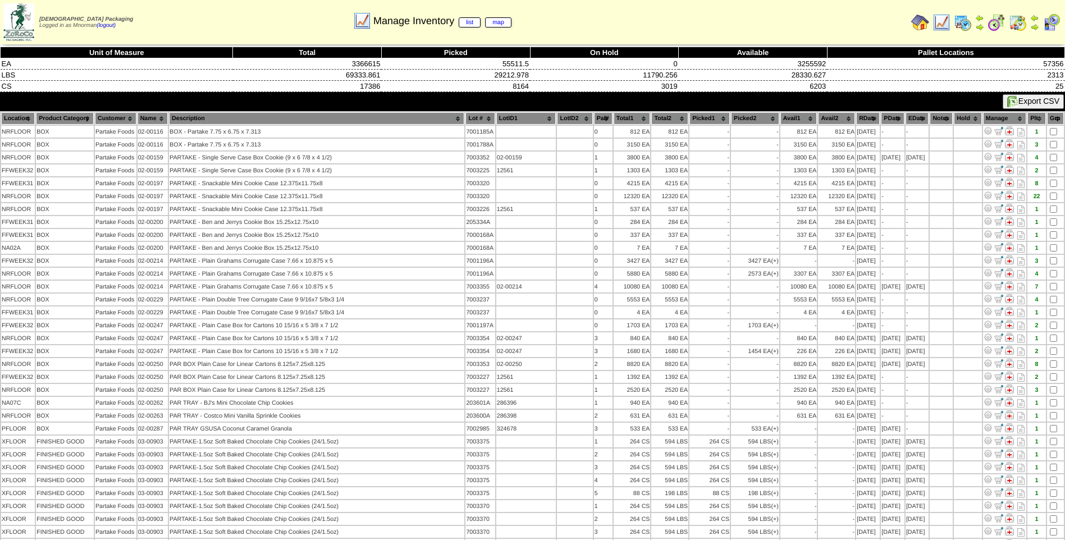
click at [465, 121] on th "Lot #" at bounding box center [479, 118] width 29 height 12
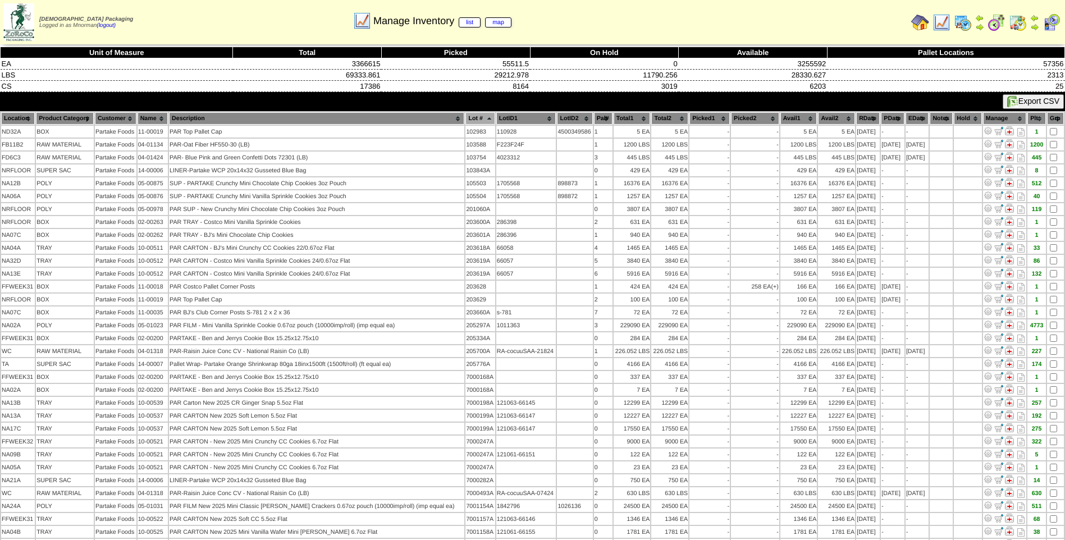
click at [465, 121] on th "Lot #" at bounding box center [479, 118] width 29 height 12
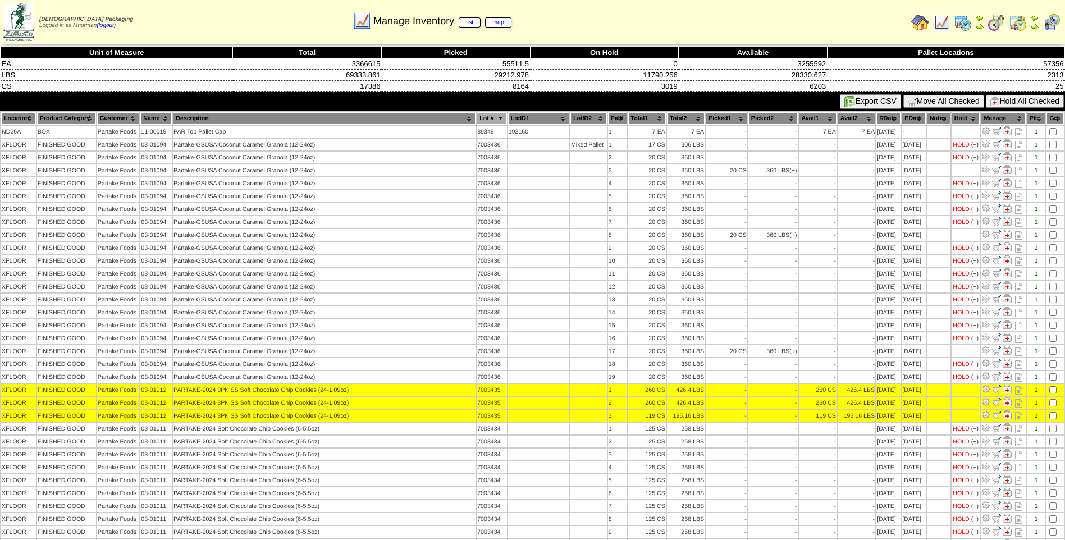
click at [1030, 101] on button "Hold All Checked" at bounding box center [1024, 101] width 78 height 13
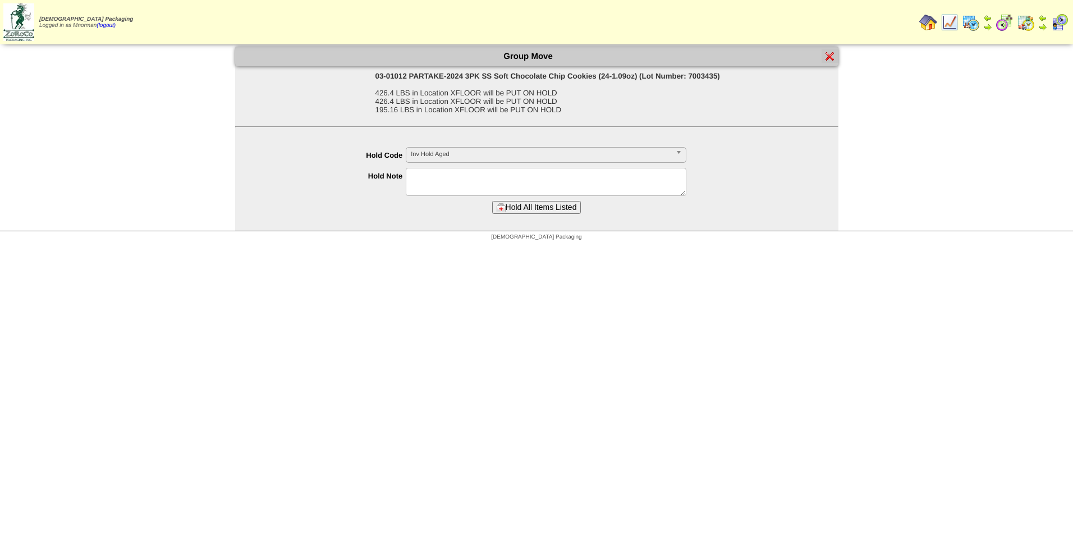
click at [564, 176] on textarea at bounding box center [546, 182] width 281 height 28
click at [563, 168] on textarea at bounding box center [546, 182] width 281 height 28
click at [562, 162] on div "Inv Hold Aged" at bounding box center [546, 155] width 281 height 16
click at [563, 159] on span "Inv Hold Aged" at bounding box center [541, 154] width 260 height 13
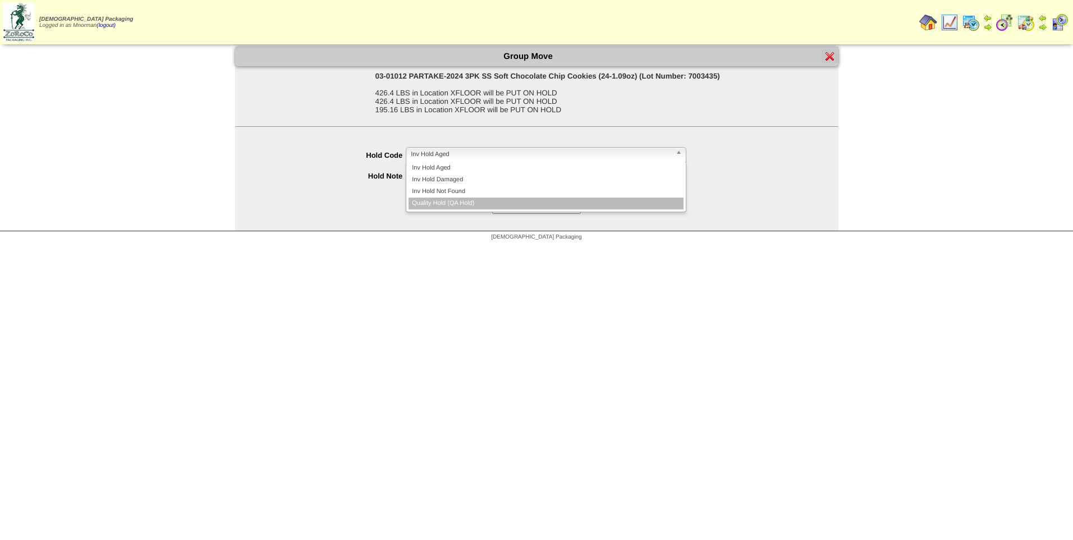
click at [529, 204] on li "Quality Hold (QA Hold)" at bounding box center [546, 204] width 275 height 12
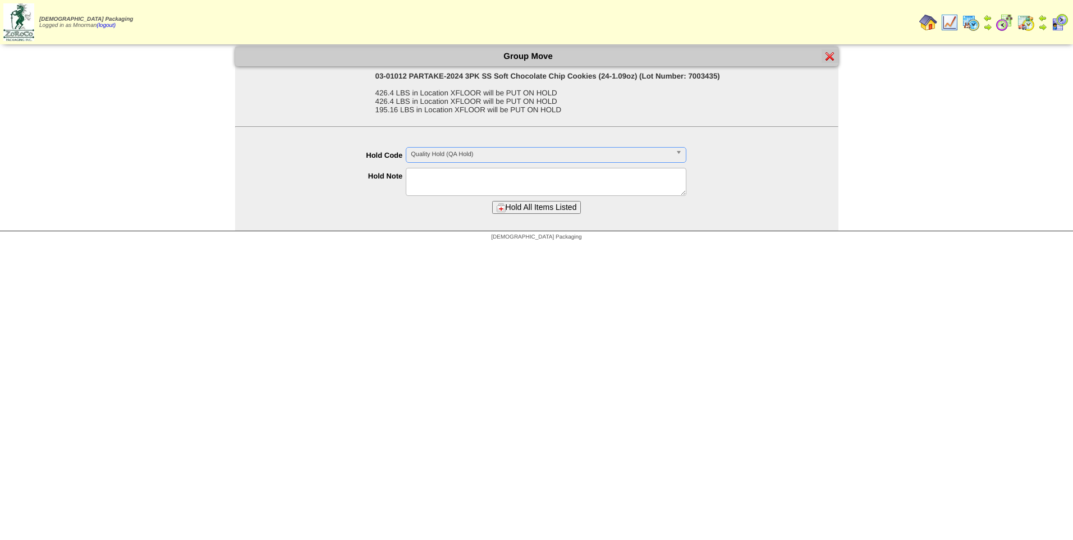
click at [511, 181] on textarea at bounding box center [546, 182] width 281 height 28
paste textarea "**********"
type textarea "**********"
click at [538, 209] on button "Hold All Items Listed" at bounding box center [536, 207] width 89 height 13
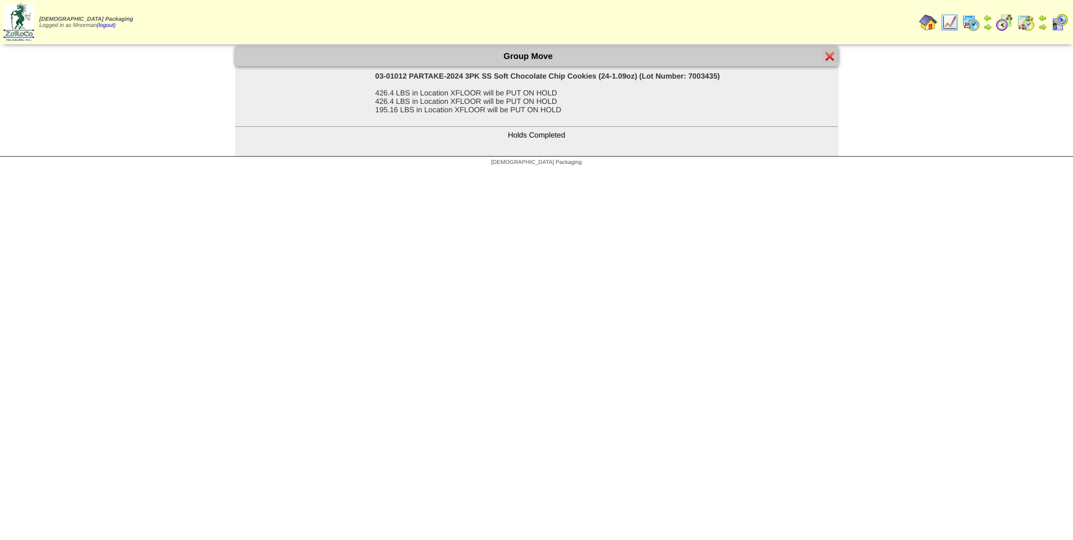
click at [952, 22] on img at bounding box center [950, 22] width 18 height 18
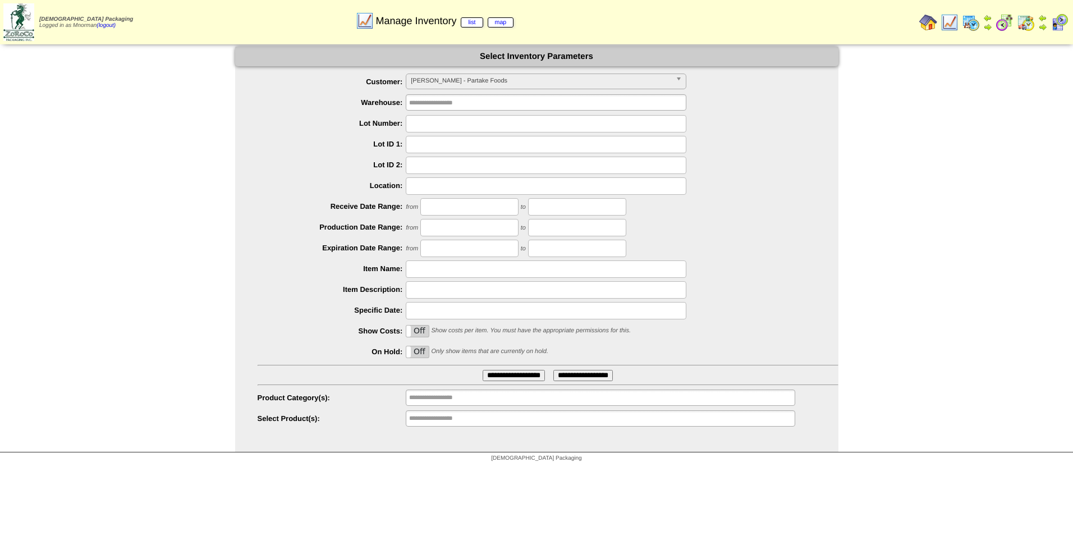
click at [525, 375] on input "**********" at bounding box center [514, 375] width 62 height 11
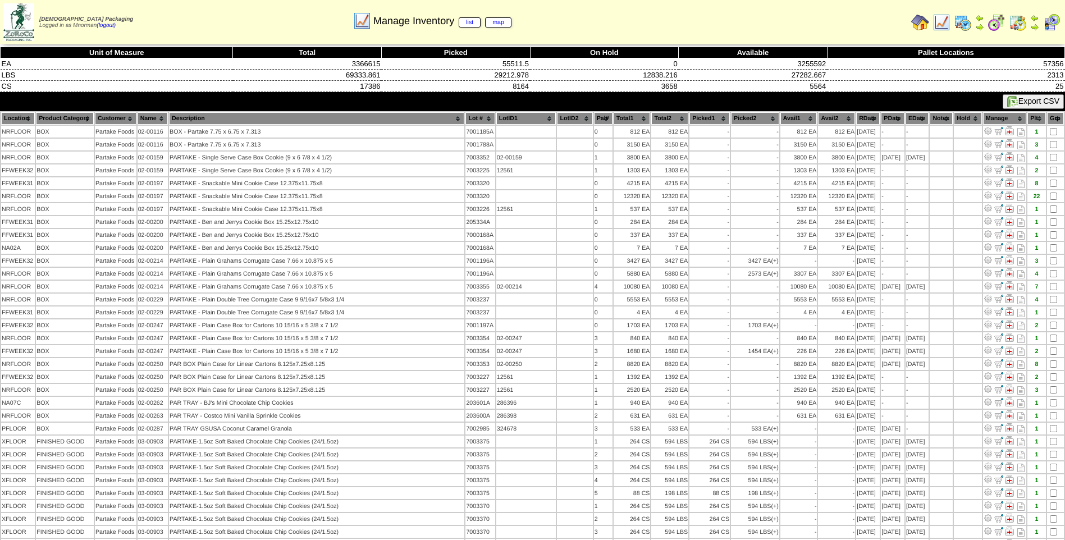
click at [465, 120] on th "Lot #" at bounding box center [479, 118] width 29 height 12
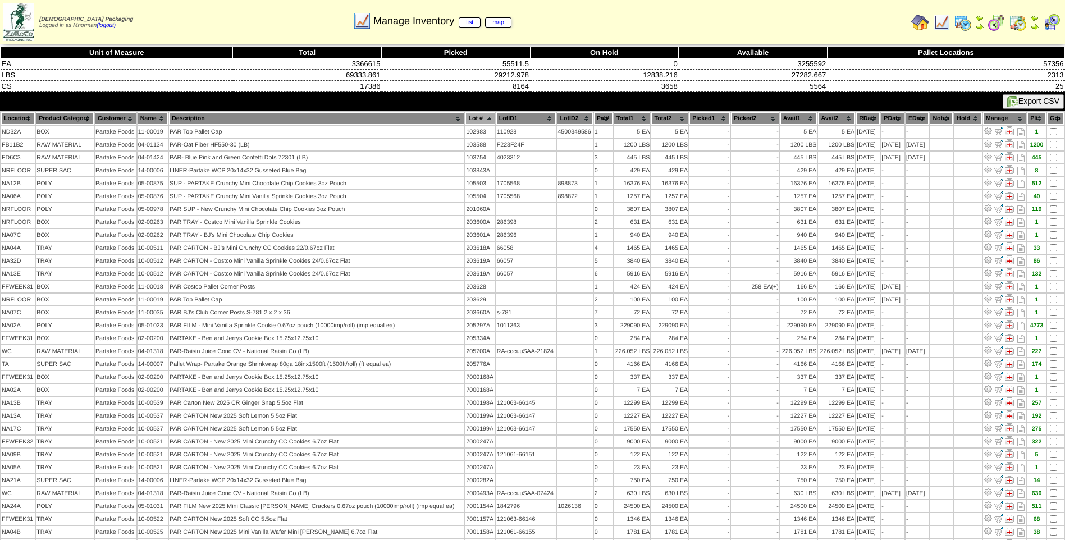
click at [465, 120] on th "Lot #" at bounding box center [479, 118] width 29 height 12
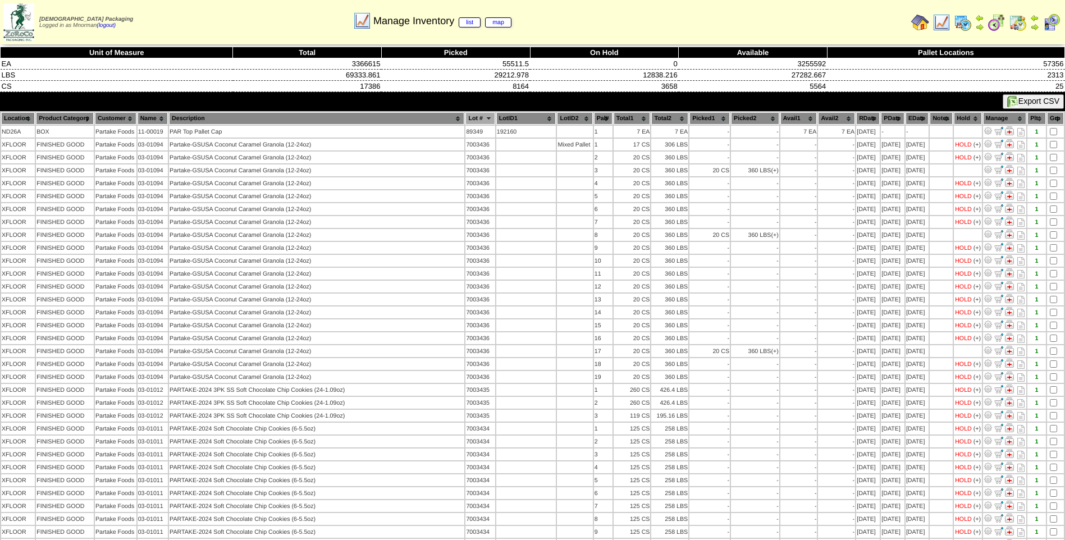
click at [946, 24] on img at bounding box center [941, 22] width 18 height 18
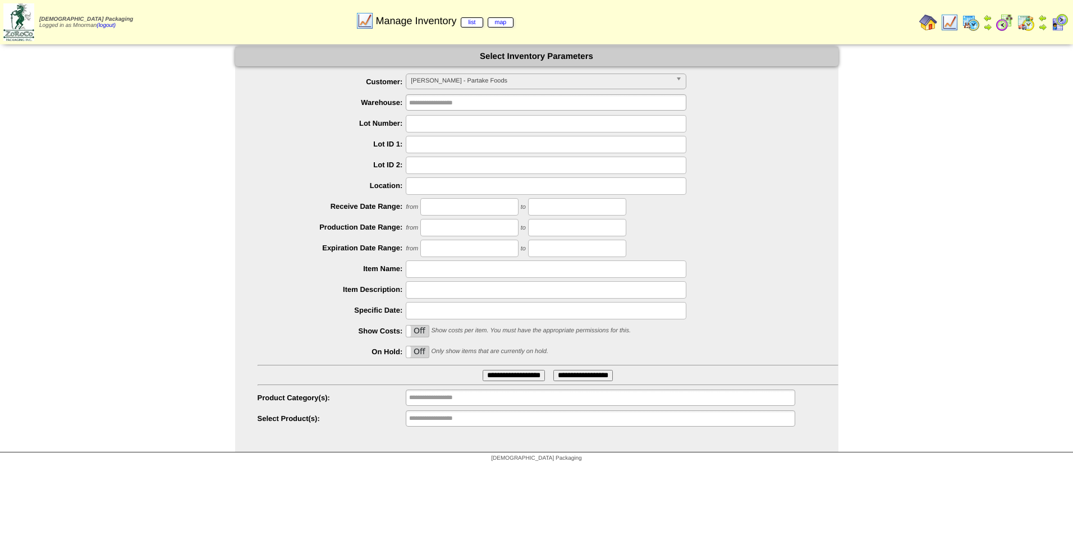
click at [421, 351] on label "Off" at bounding box center [417, 351] width 22 height 11
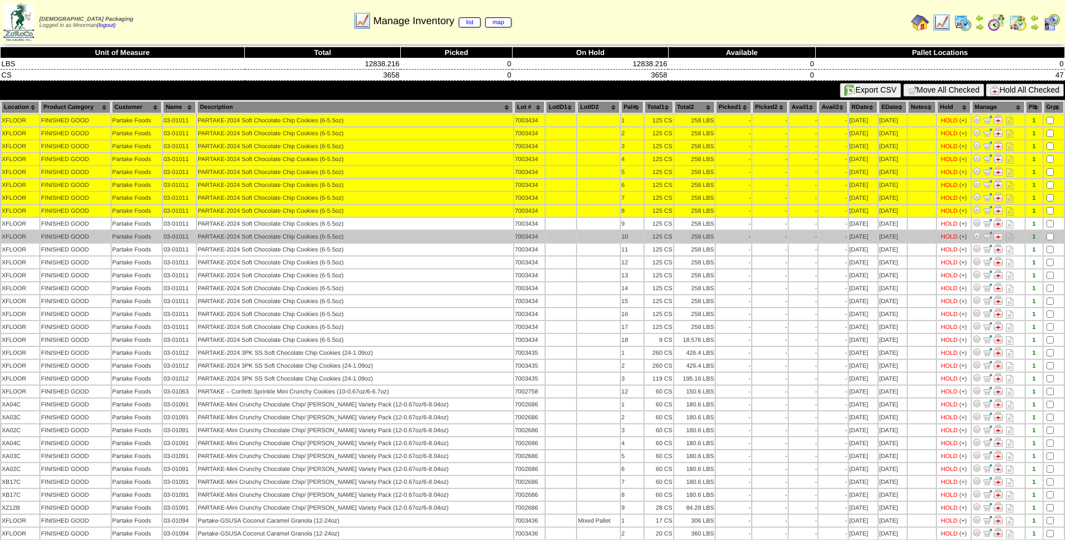
click at [1048, 232] on td at bounding box center [1053, 237] width 20 height 12
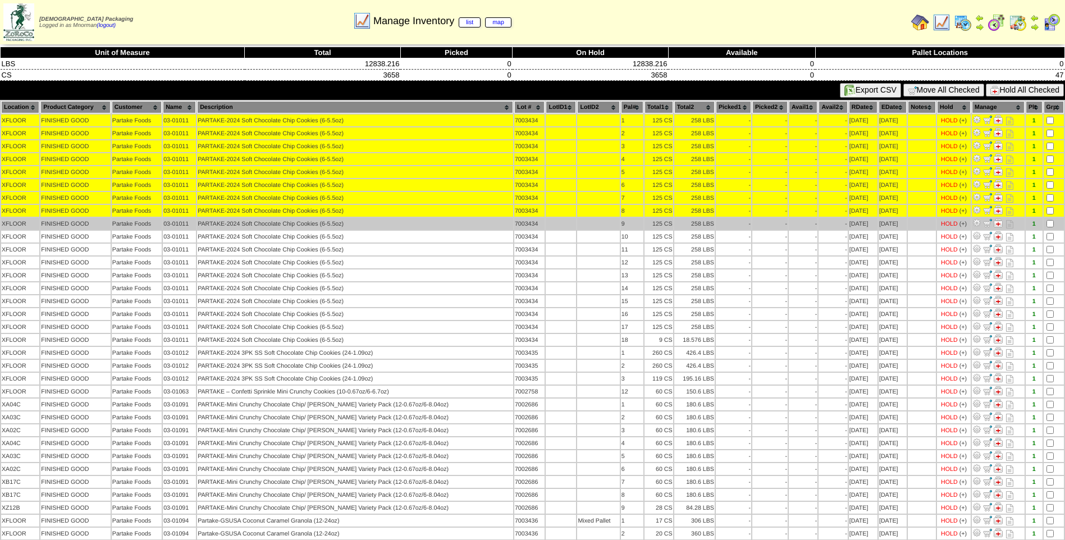
click at [1052, 223] on td at bounding box center [1053, 224] width 20 height 12
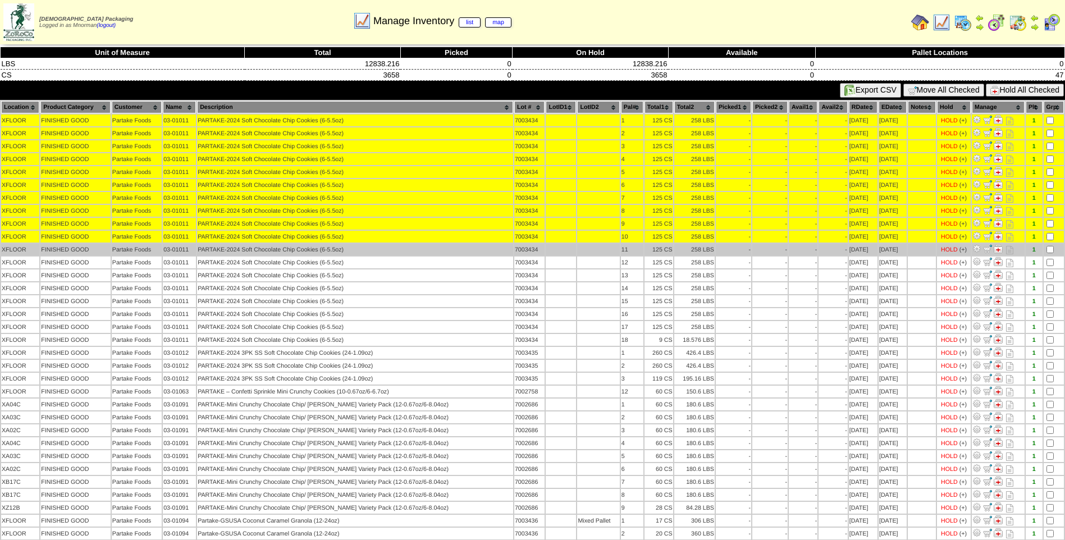
click at [1049, 245] on td at bounding box center [1053, 250] width 20 height 12
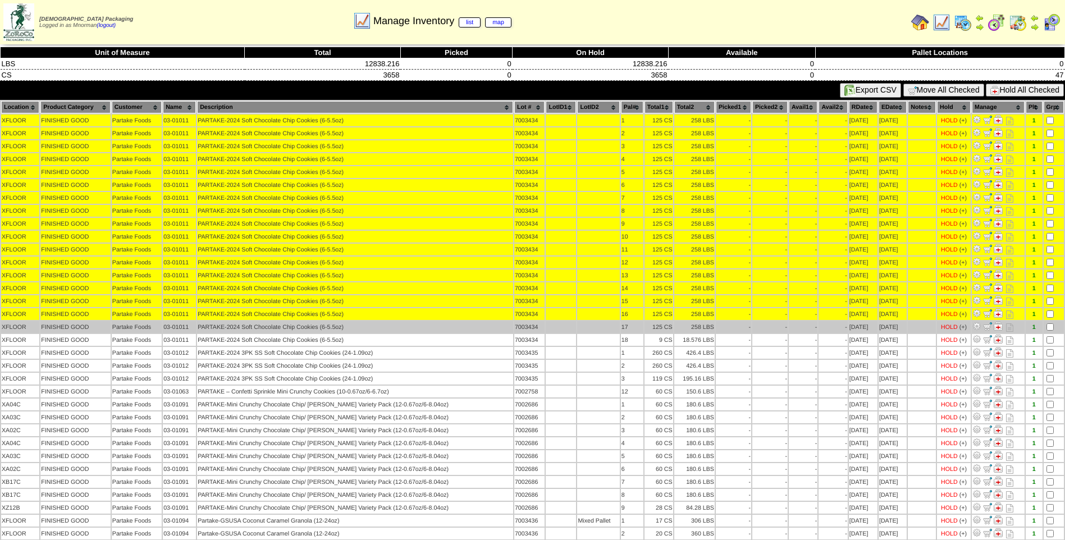
click at [1049, 321] on table "Location Product Category Customer Name Description Lot # LotID1 LotID2 1 -" at bounding box center [532, 410] width 1065 height 621
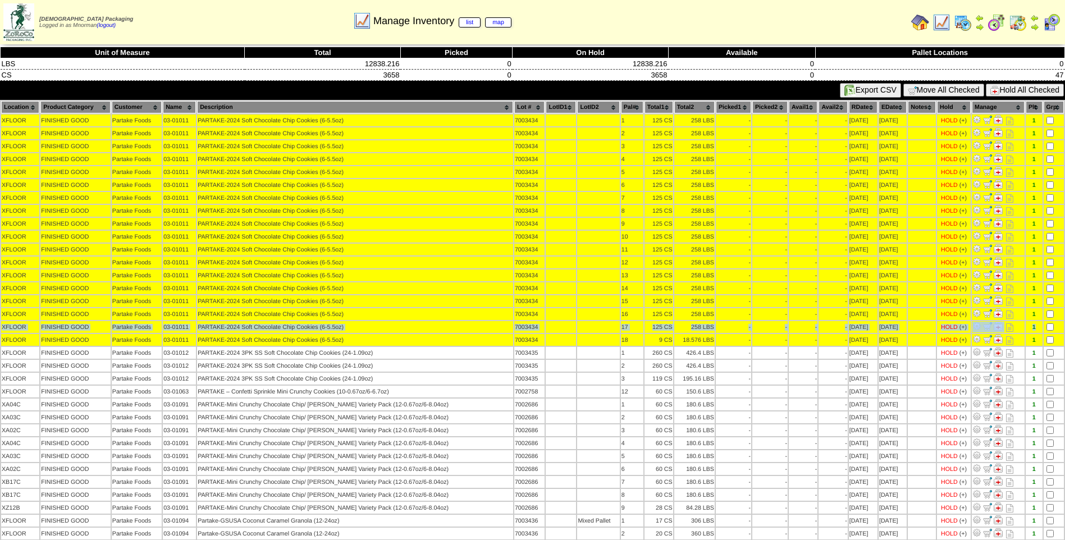
click at [1033, 86] on button "Hold All Checked" at bounding box center [1024, 90] width 78 height 13
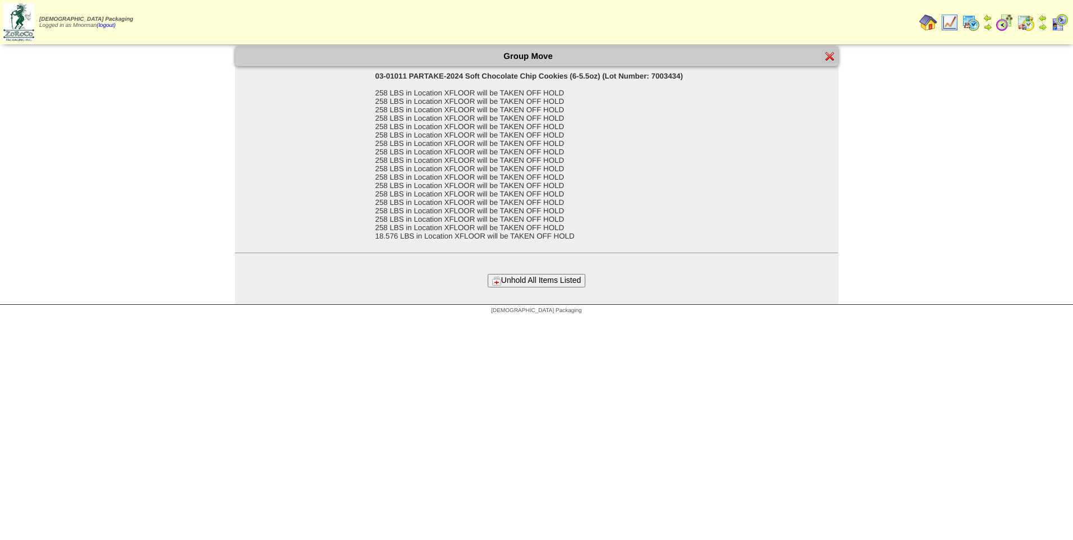
click at [552, 280] on button "Unhold All Items Listed" at bounding box center [537, 280] width 98 height 13
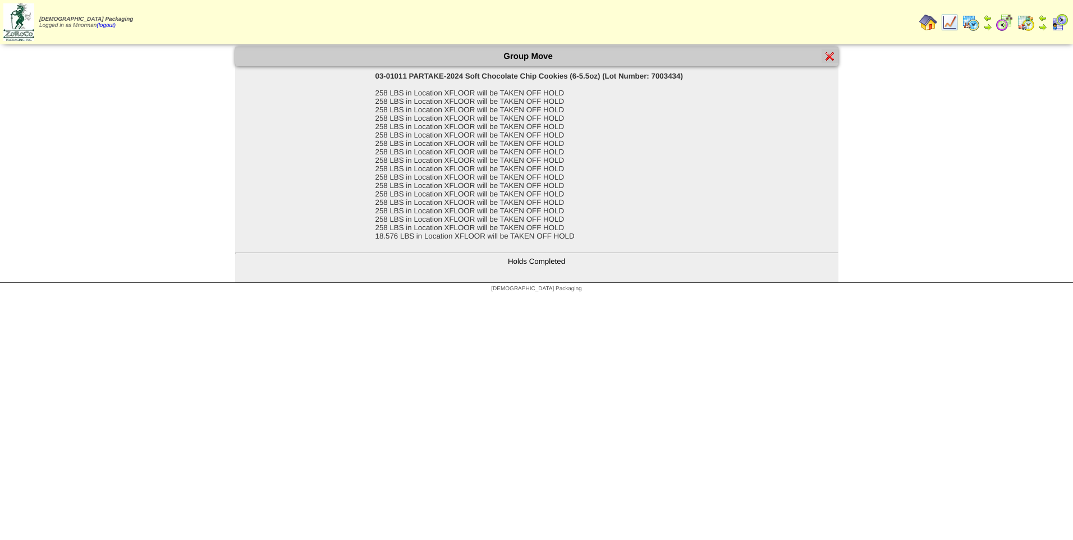
click at [831, 56] on img at bounding box center [829, 56] width 9 height 9
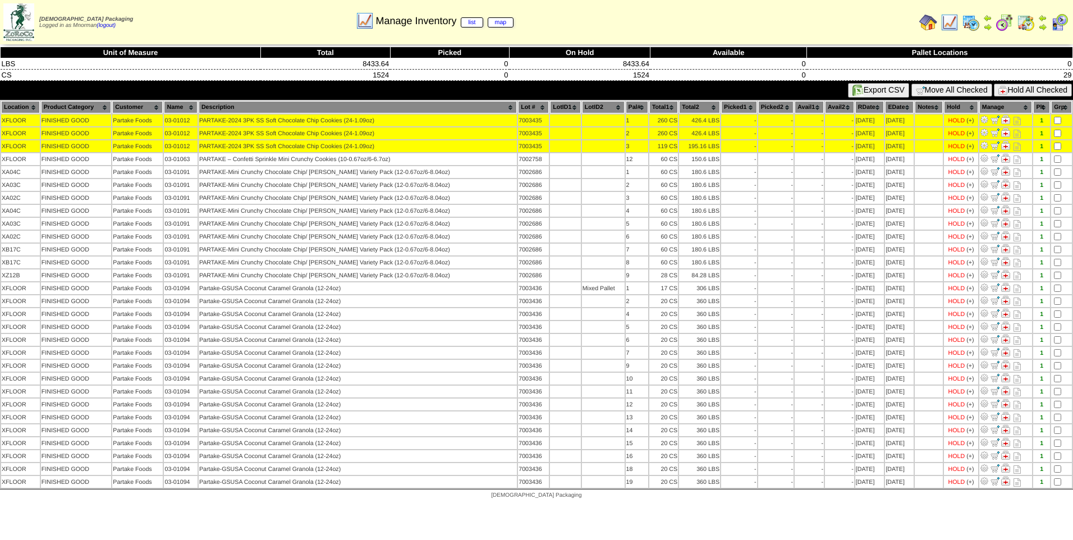
drag, startPoint x: 1026, startPoint y: 88, endPoint x: 1026, endPoint y: 95, distance: 6.7
click at [1026, 88] on button "Hold All Checked" at bounding box center [1033, 90] width 78 height 13
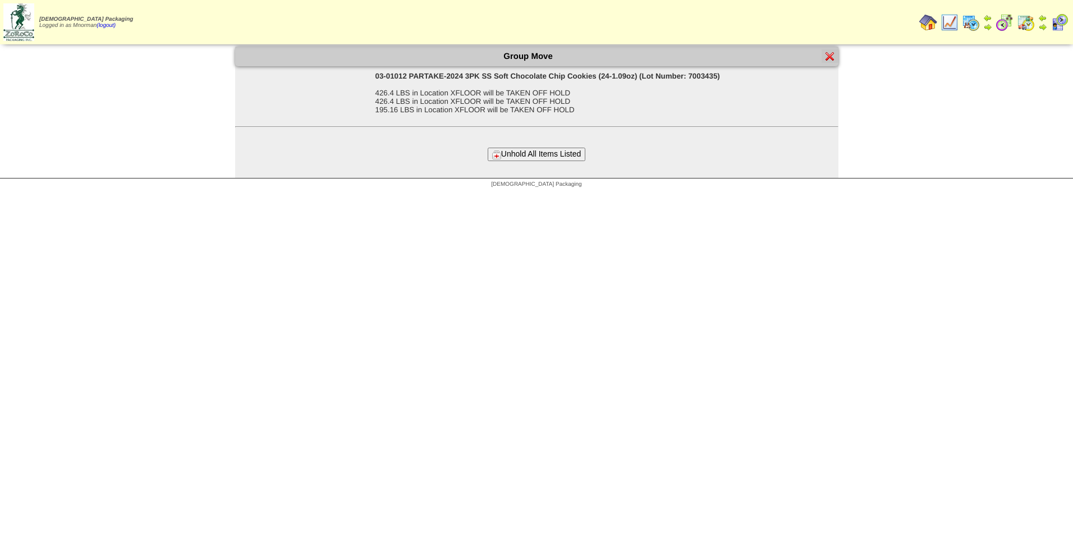
click at [552, 156] on button "Unhold All Items Listed" at bounding box center [537, 154] width 98 height 13
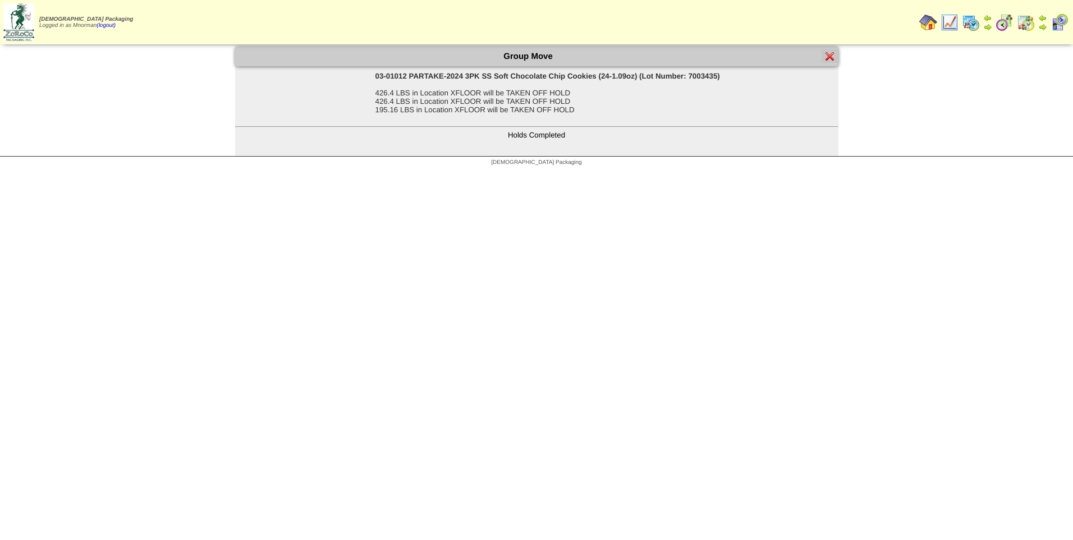
click at [829, 54] on img at bounding box center [829, 56] width 9 height 9
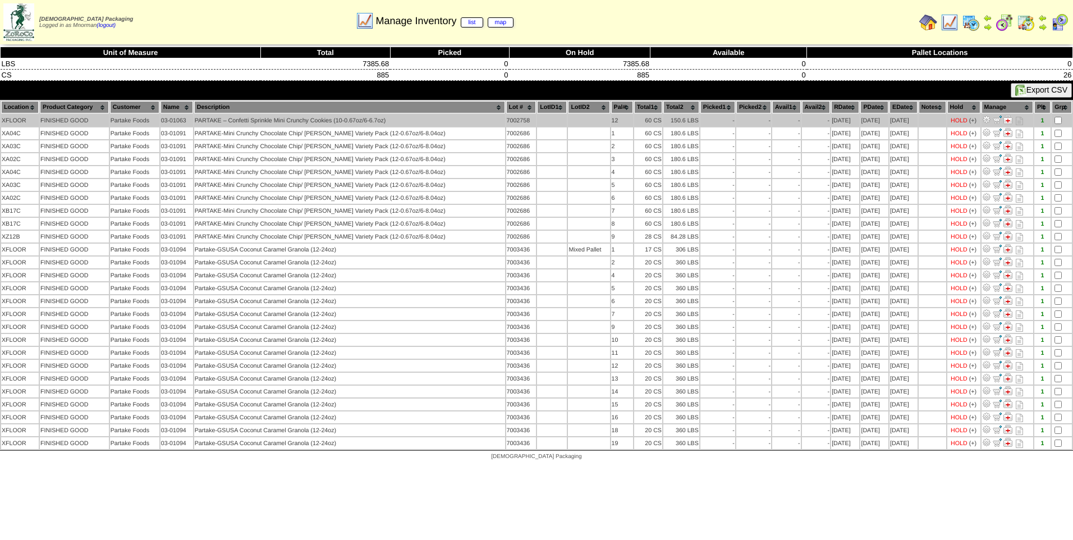
click at [1059, 114] on td at bounding box center [1062, 120] width 20 height 12
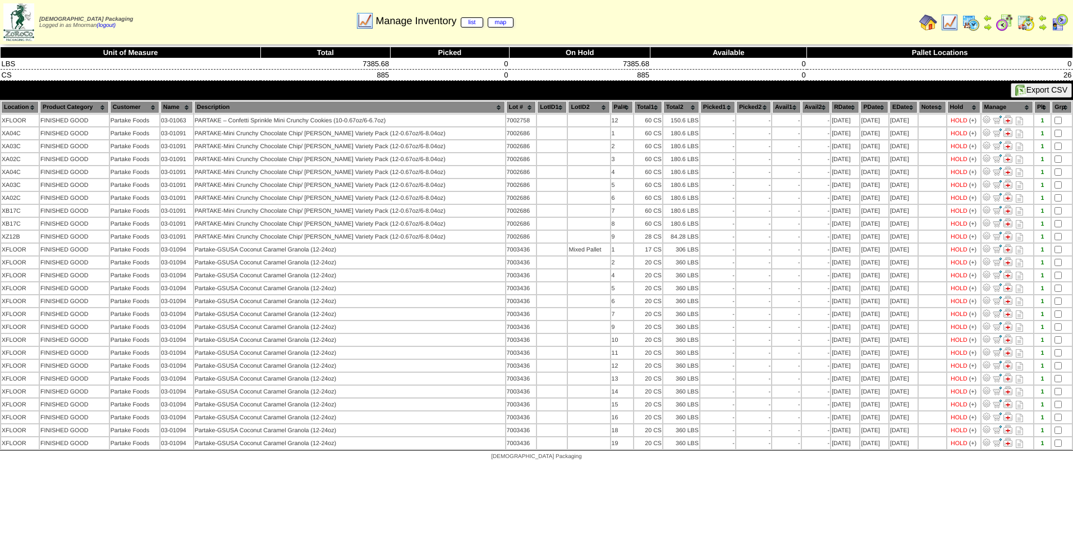
click at [864, 108] on th "PDate" at bounding box center [874, 107] width 28 height 12
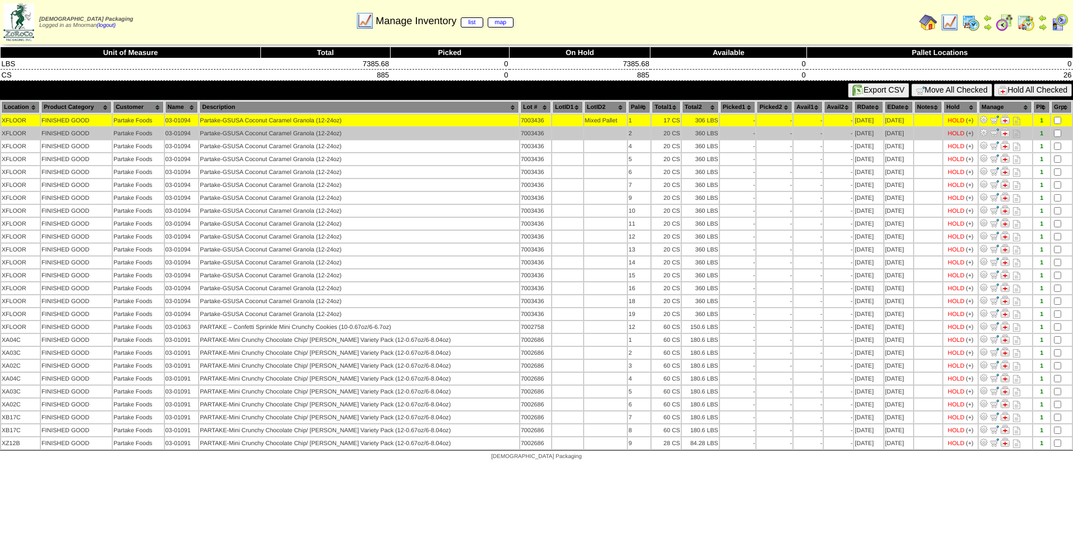
click at [1055, 128] on td at bounding box center [1061, 133] width 21 height 12
click at [1058, 137] on td at bounding box center [1061, 133] width 21 height 12
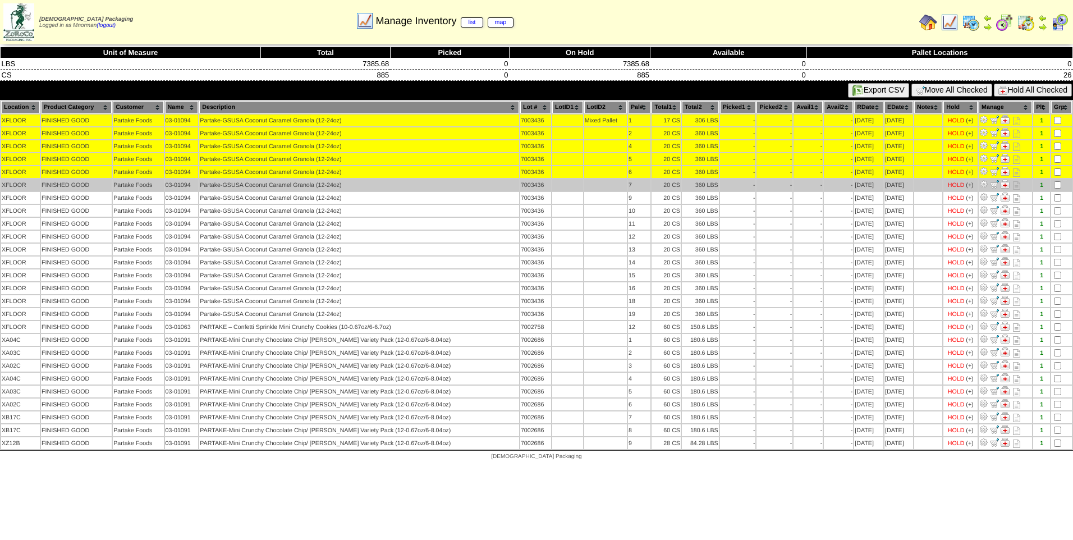
click at [1058, 190] on td at bounding box center [1061, 185] width 21 height 12
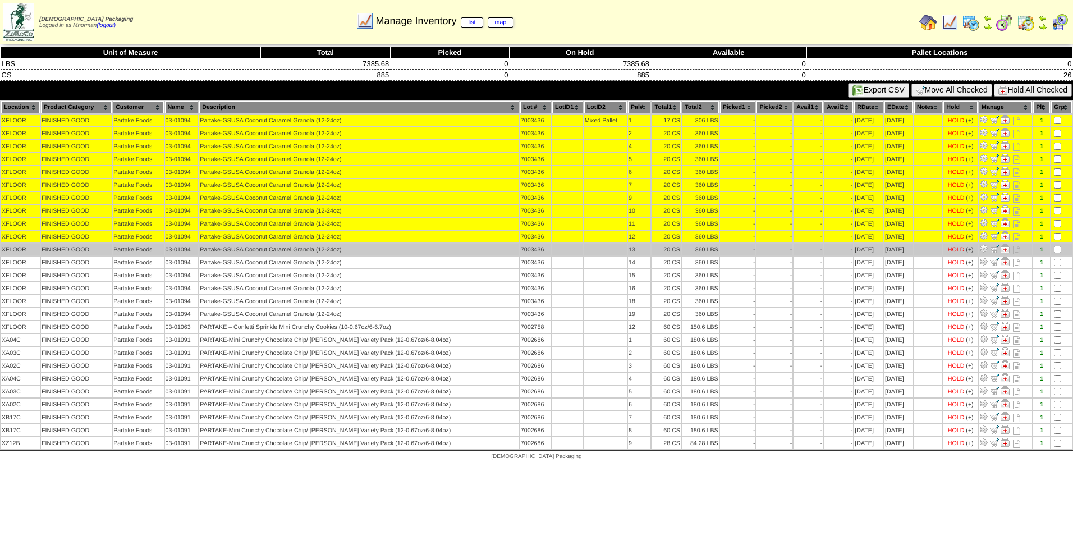
click at [1059, 254] on td at bounding box center [1061, 250] width 21 height 12
click at [1056, 254] on td at bounding box center [1061, 250] width 21 height 12
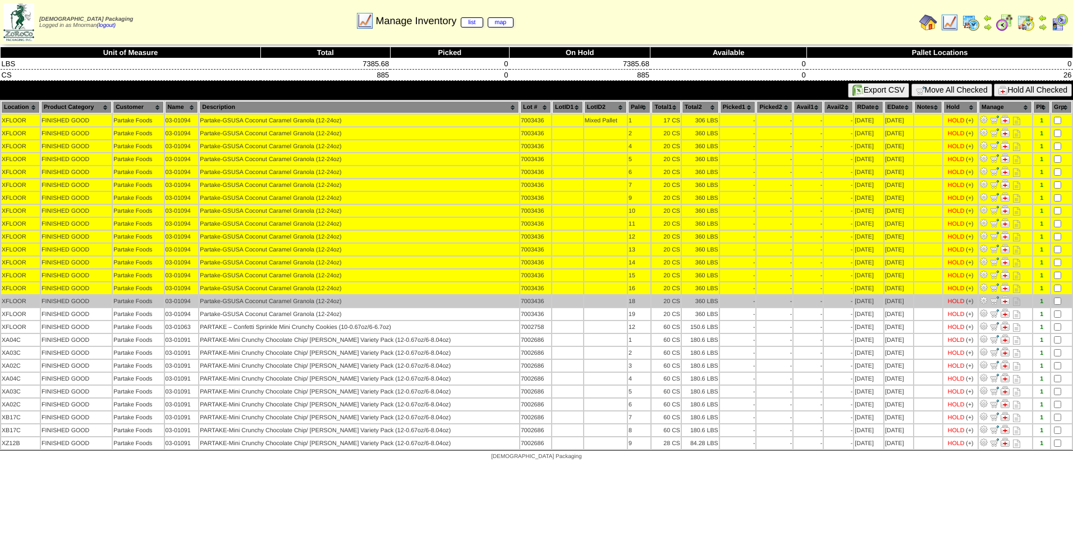
click at [1057, 297] on td at bounding box center [1061, 301] width 21 height 12
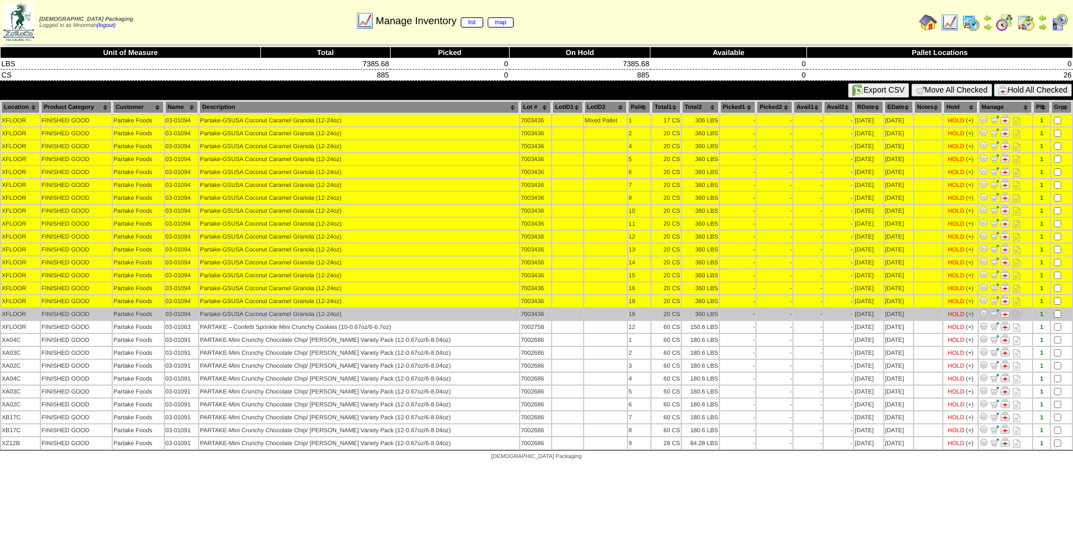
click at [1057, 309] on td at bounding box center [1061, 314] width 21 height 12
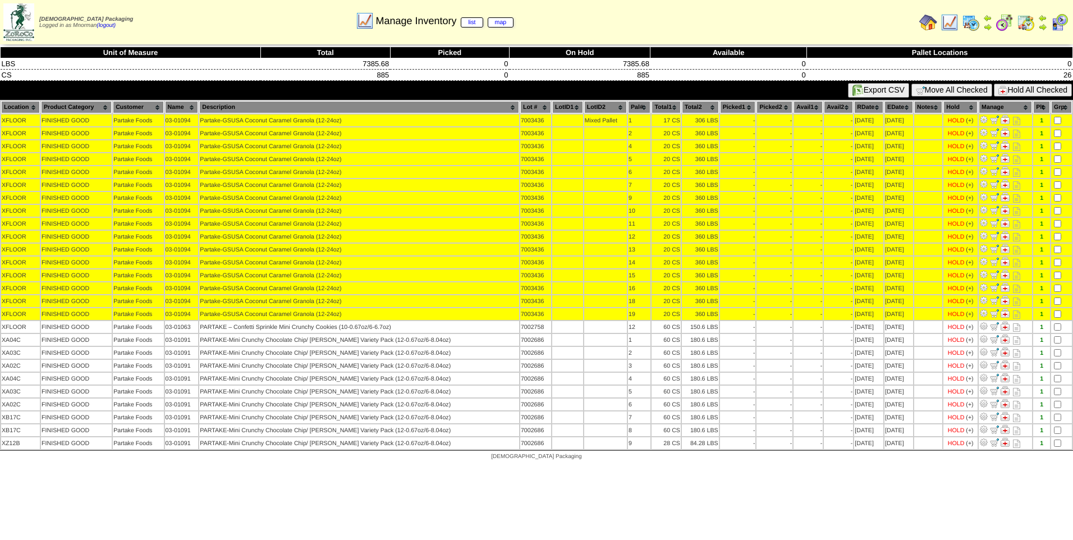
click at [1025, 87] on button "Hold All Checked" at bounding box center [1033, 90] width 78 height 13
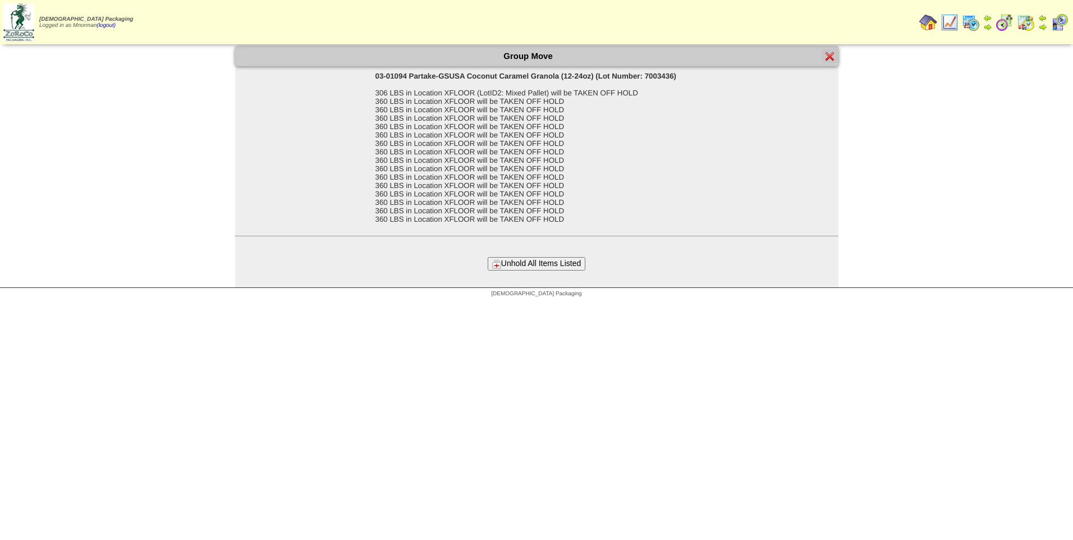
click at [549, 270] on div "Group Move 03-01094 Partake-GSUSA Coconut Caramel Granola (12-24oz) (Lot Number…" at bounding box center [536, 167] width 603 height 241
click at [545, 267] on button "Unhold All Items Listed" at bounding box center [537, 263] width 98 height 13
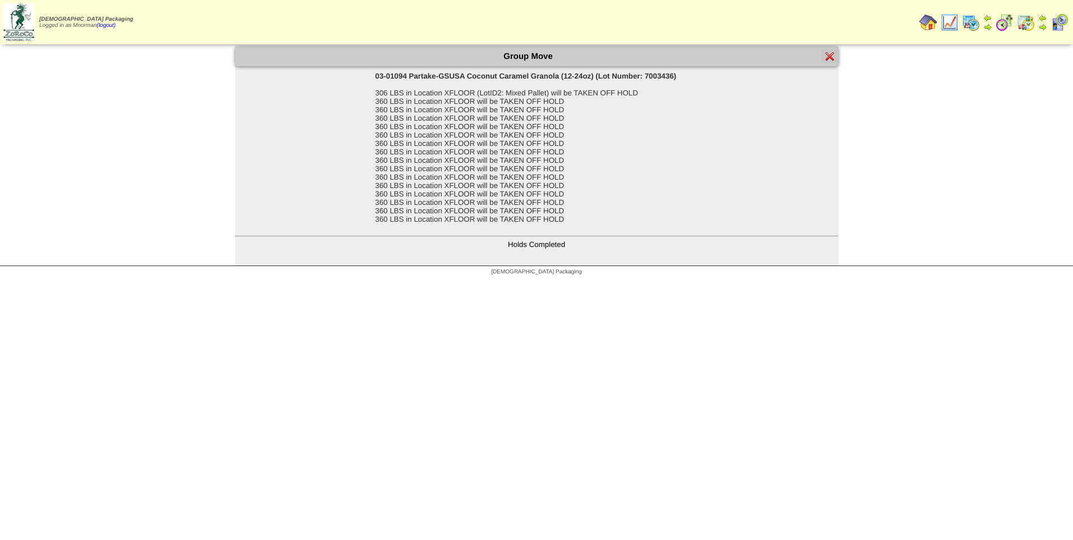
click at [831, 59] on img at bounding box center [829, 56] width 9 height 9
